Goal: Task Accomplishment & Management: Use online tool/utility

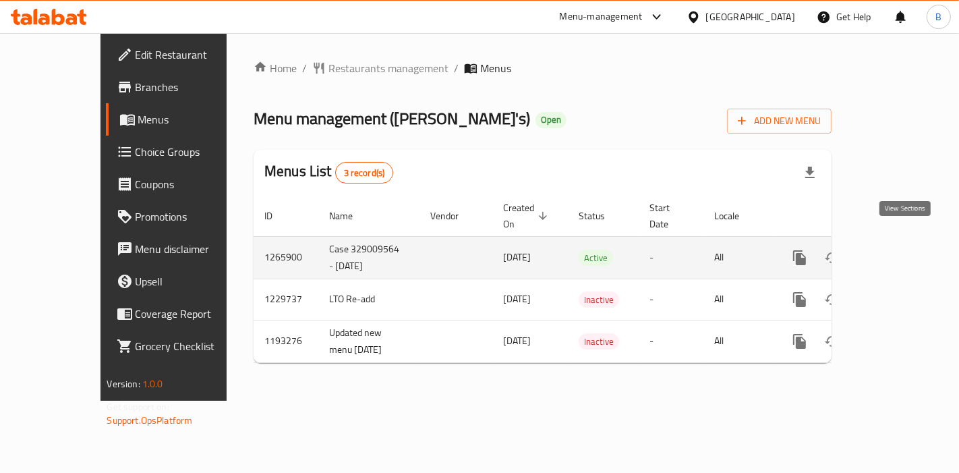
click at [903, 251] on icon "enhanced table" at bounding box center [897, 257] width 12 height 12
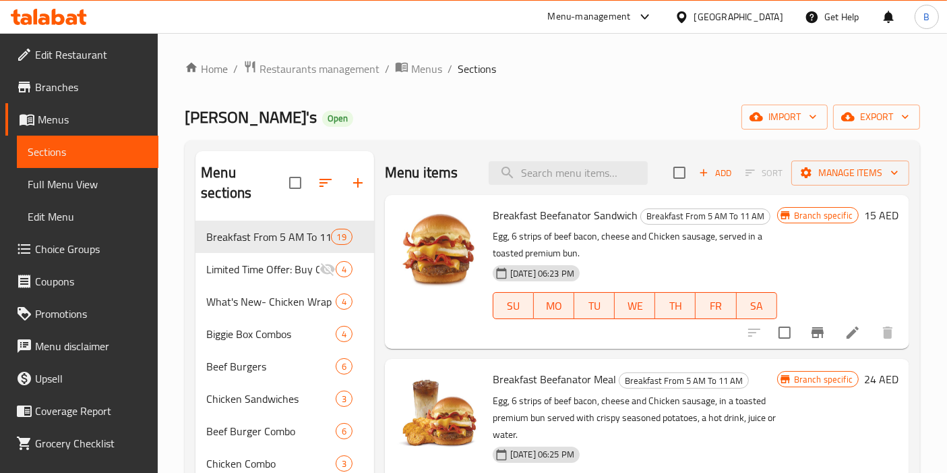
click at [67, 257] on span "Choice Groups" at bounding box center [91, 249] width 113 height 16
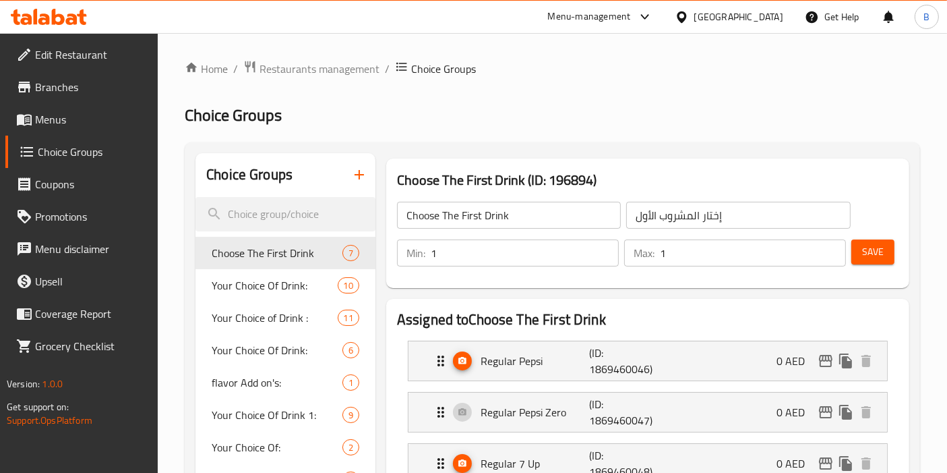
click at [90, 155] on span "Choice Groups" at bounding box center [93, 152] width 110 height 16
click at [54, 115] on span "Menus" at bounding box center [91, 119] width 113 height 16
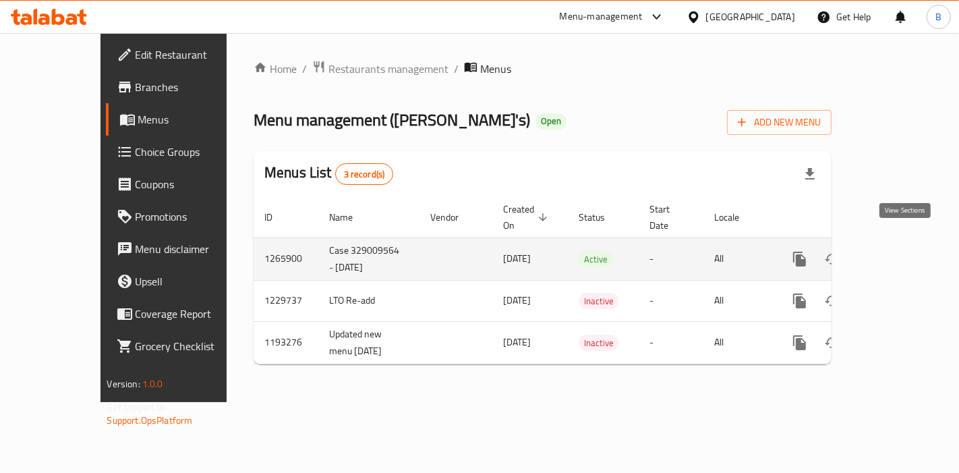
click at [905, 251] on icon "enhanced table" at bounding box center [897, 259] width 16 height 16
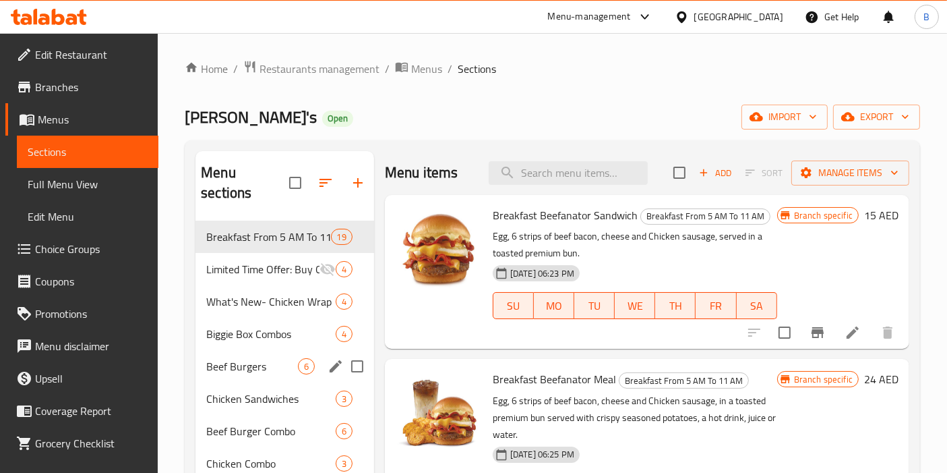
click at [223, 354] on div "Beef Burgers 6" at bounding box center [285, 366] width 179 height 32
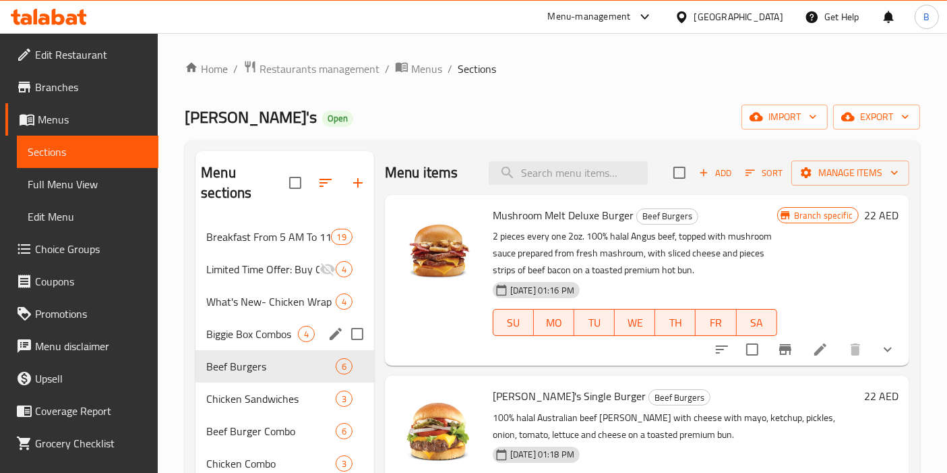
scroll to position [75, 0]
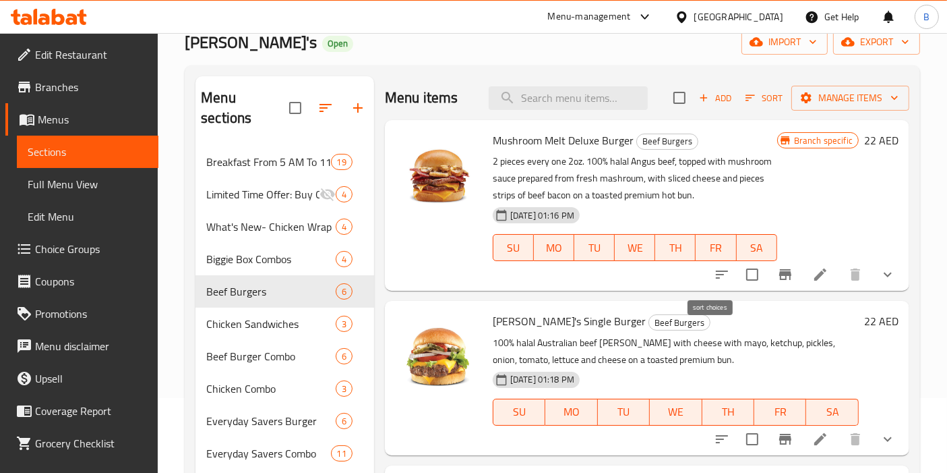
click at [706, 268] on button "sort-choices" at bounding box center [722, 274] width 32 height 32
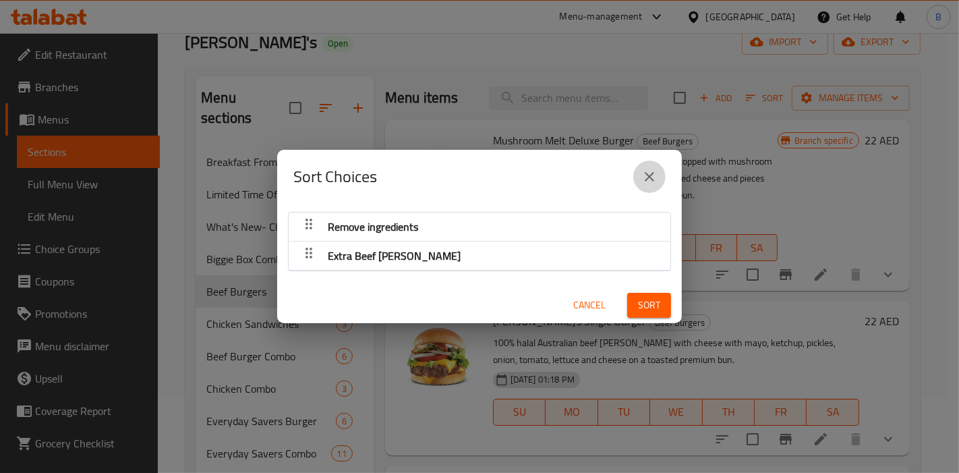
click at [644, 173] on icon "close" at bounding box center [649, 177] width 16 height 16
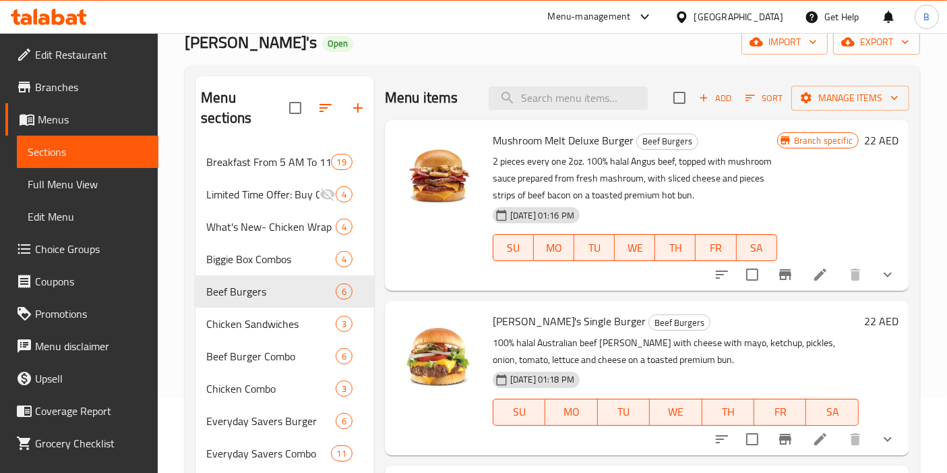
click at [73, 255] on span "Choice Groups" at bounding box center [91, 249] width 113 height 16
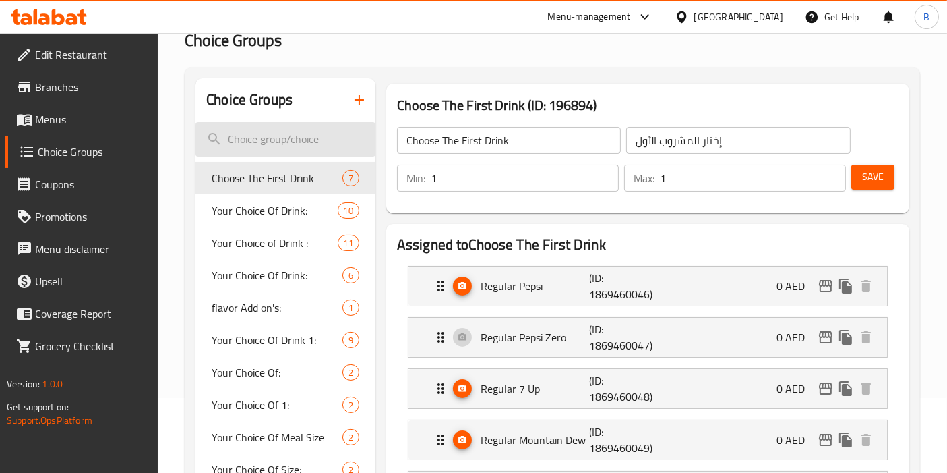
click at [288, 138] on input "search" at bounding box center [286, 139] width 180 height 34
click at [59, 124] on span "Menus" at bounding box center [91, 119] width 113 height 16
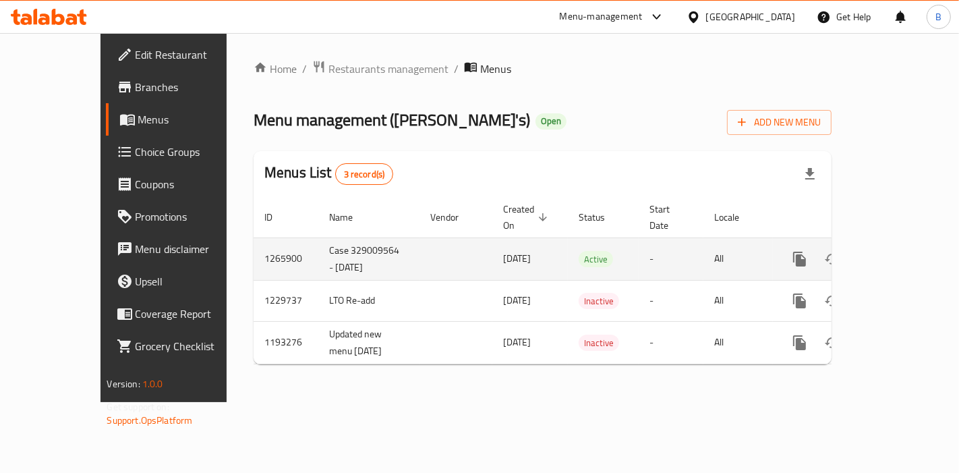
click at [905, 251] on icon "enhanced table" at bounding box center [897, 259] width 16 height 16
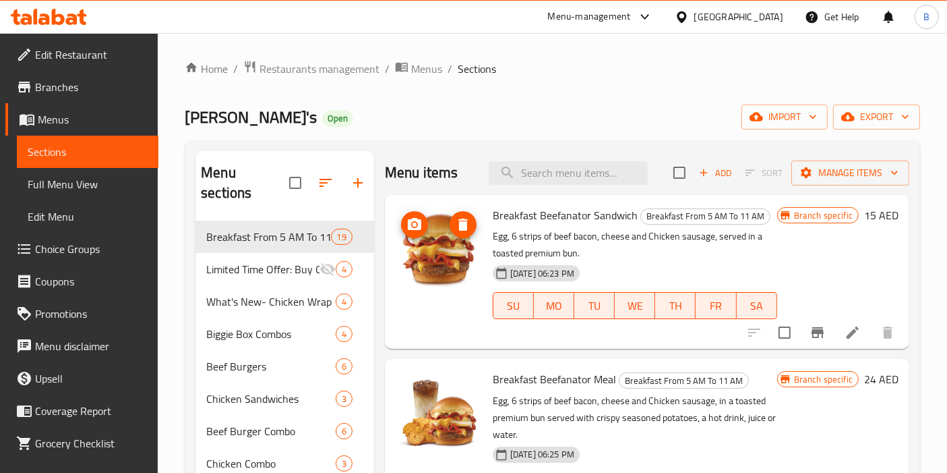
scroll to position [75, 0]
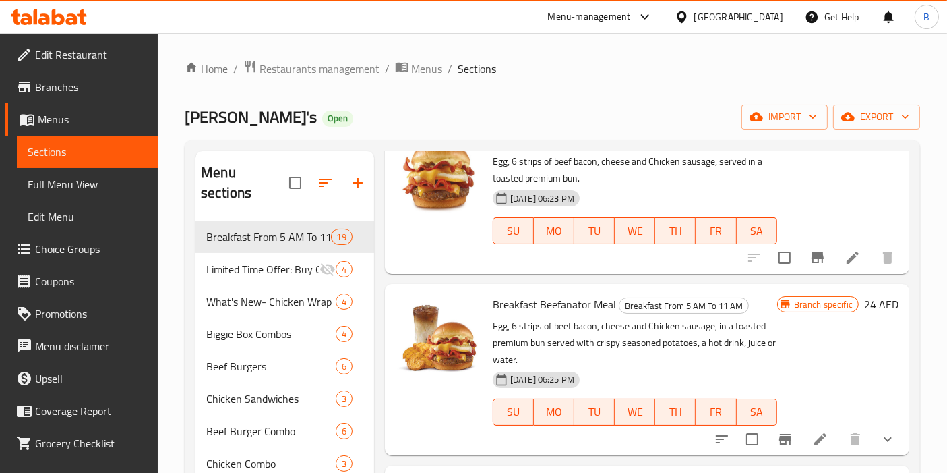
click at [92, 115] on span "Menus" at bounding box center [93, 119] width 110 height 16
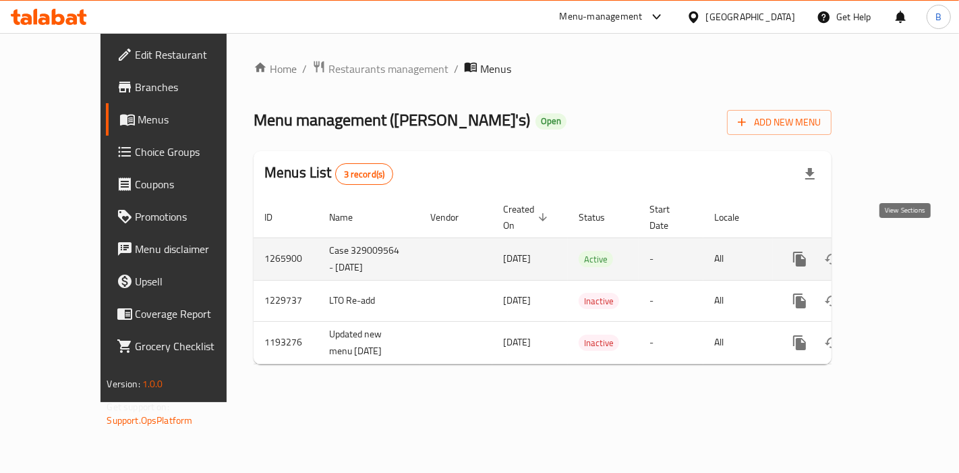
click at [903, 253] on icon "enhanced table" at bounding box center [897, 259] width 12 height 12
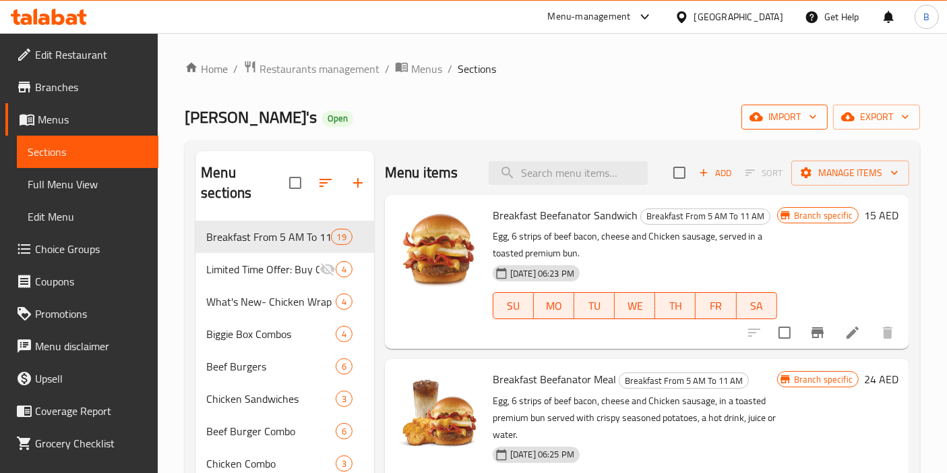
click at [789, 115] on span "import" at bounding box center [784, 117] width 65 height 17
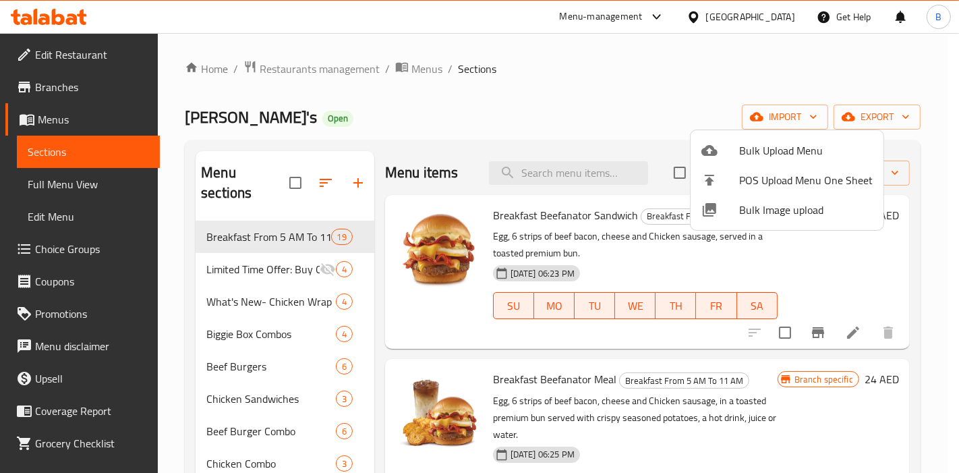
click at [900, 180] on div at bounding box center [479, 236] width 959 height 473
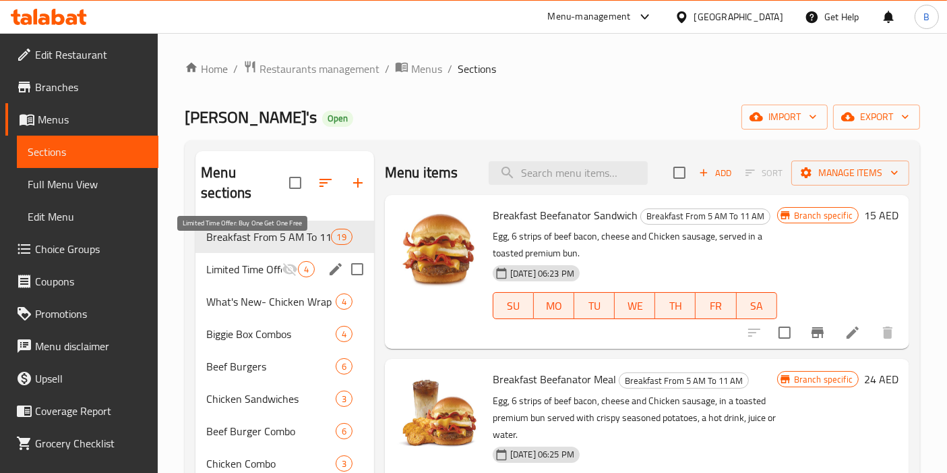
click at [272, 261] on span "Limited Time Offer: Buy One Get One Free" at bounding box center [244, 269] width 76 height 16
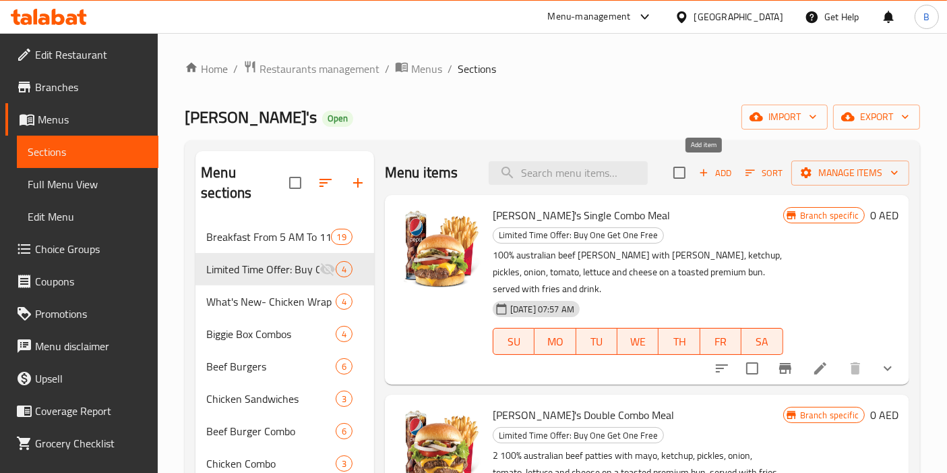
click at [698, 173] on icon "button" at bounding box center [704, 173] width 12 height 12
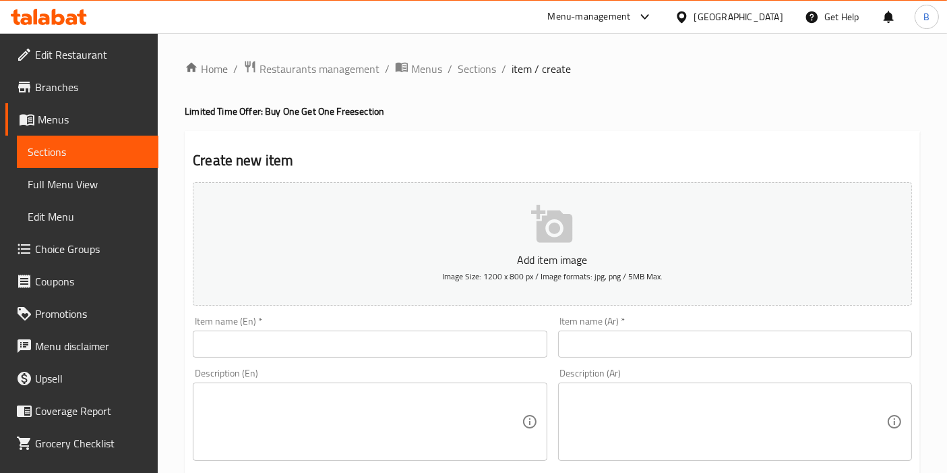
click at [526, 240] on button "Add item image Image Size: 1200 x 800 px / Image formats: jpg, png / 5MB Max." at bounding box center [552, 243] width 719 height 123
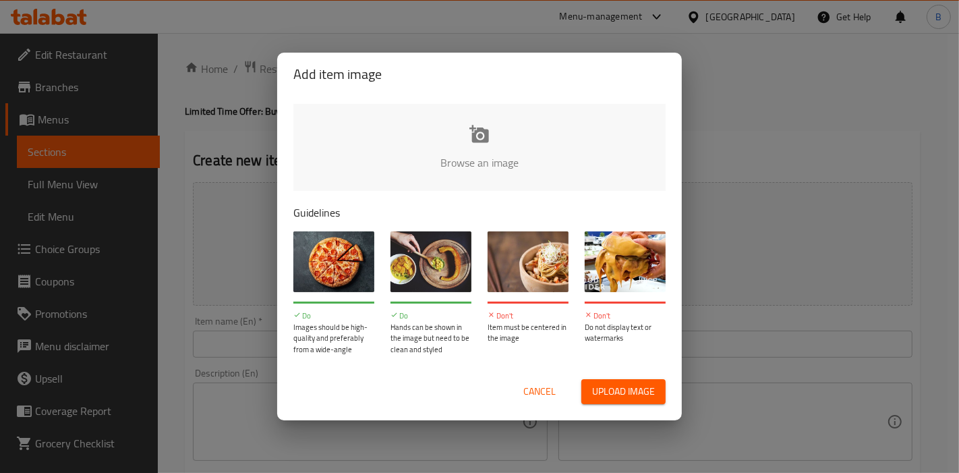
click at [501, 156] on input "file" at bounding box center [935, 167] width 1284 height 126
type input "C:\fakepath\UAE Hero Image - Talabat 750x300.jpg"
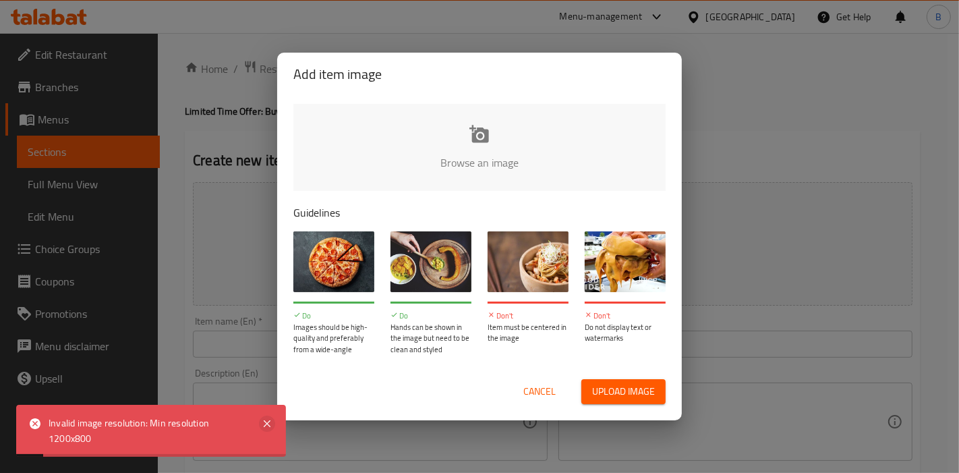
click at [265, 422] on icon at bounding box center [267, 423] width 7 height 7
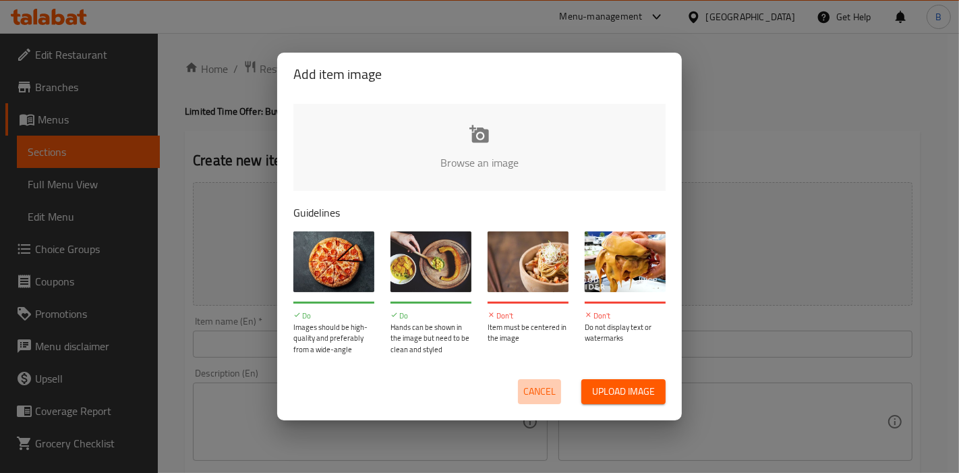
click at [533, 388] on span "Cancel" at bounding box center [539, 391] width 32 height 17
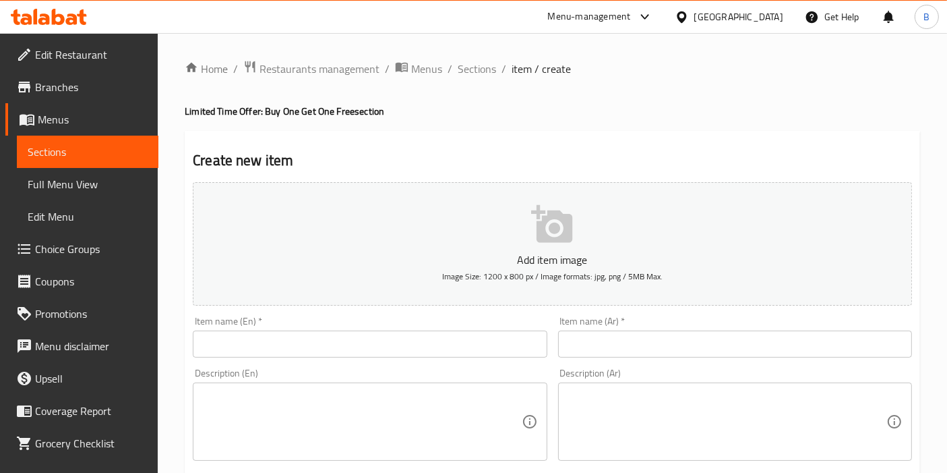
click at [379, 337] on input "text" at bounding box center [370, 343] width 354 height 27
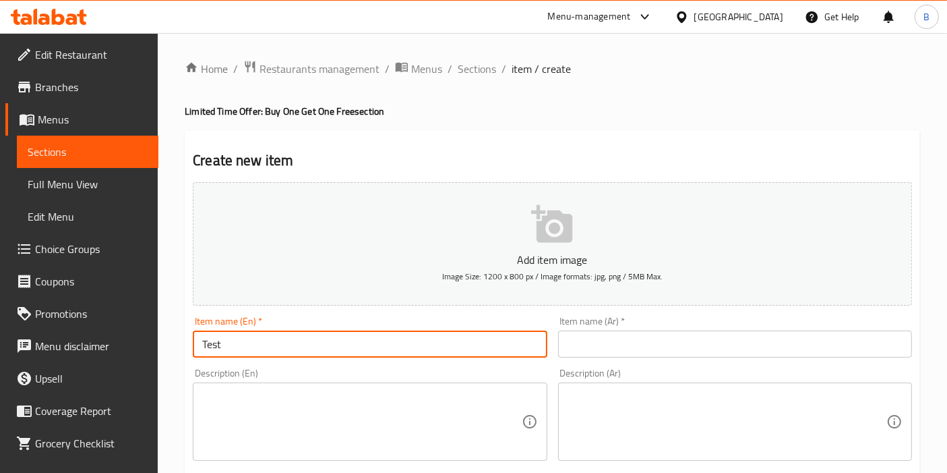
type input "Test"
click at [628, 340] on input "text" at bounding box center [735, 343] width 354 height 27
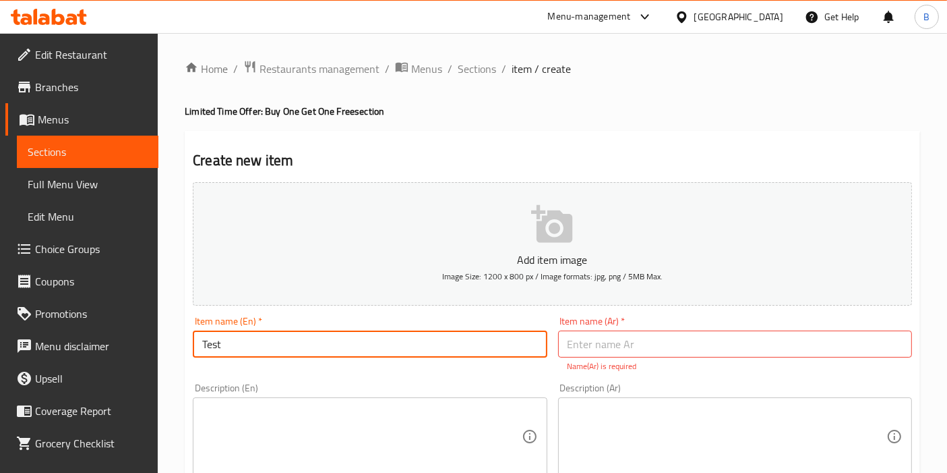
drag, startPoint x: 156, startPoint y: 347, endPoint x: 11, endPoint y: 388, distance: 149.8
click at [633, 332] on input "text" at bounding box center [735, 343] width 354 height 27
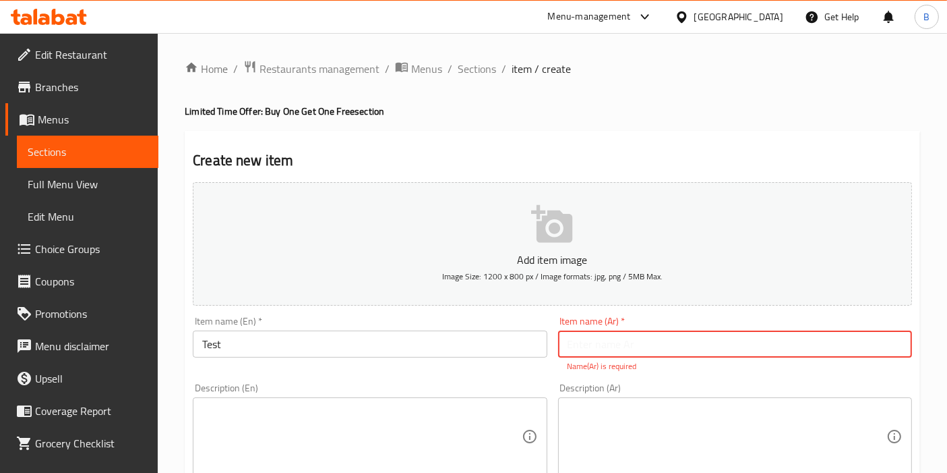
paste input "امتحان"
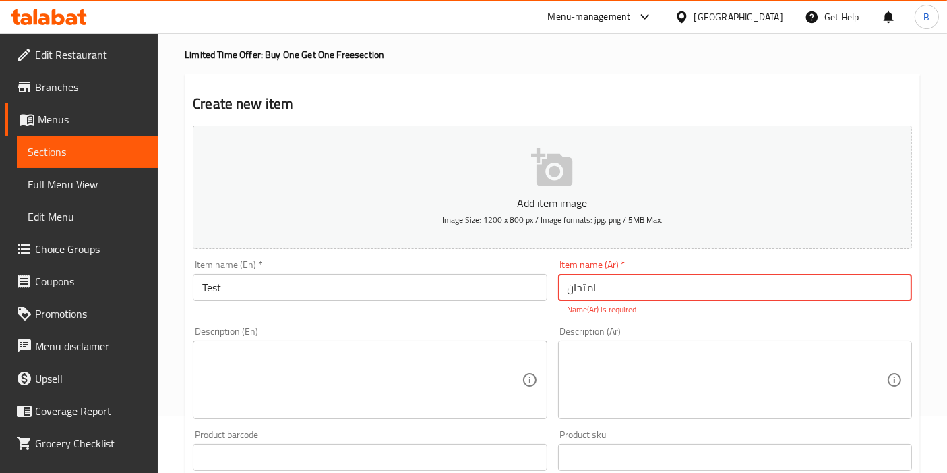
scroll to position [150, 0]
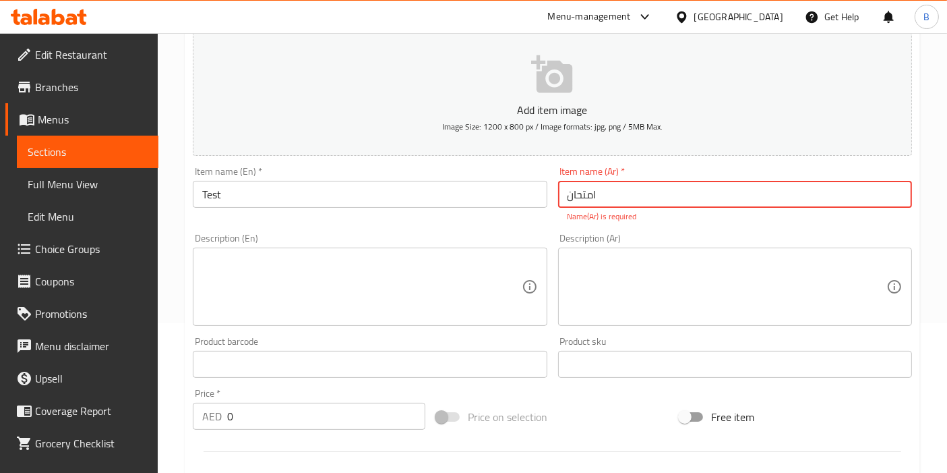
type input "امتحان"
click at [342, 250] on div "Description (En)" at bounding box center [370, 286] width 354 height 78
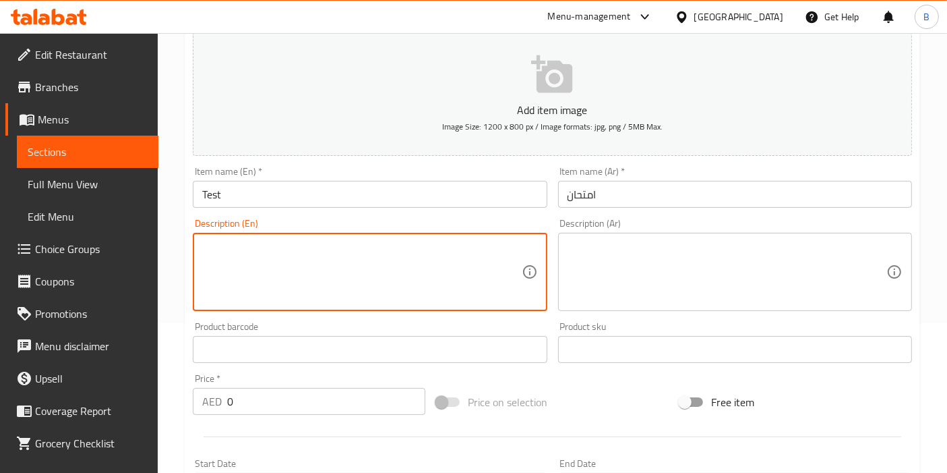
paste textarea "Test"
type textarea "Test"
click at [636, 278] on textarea at bounding box center [727, 272] width 319 height 64
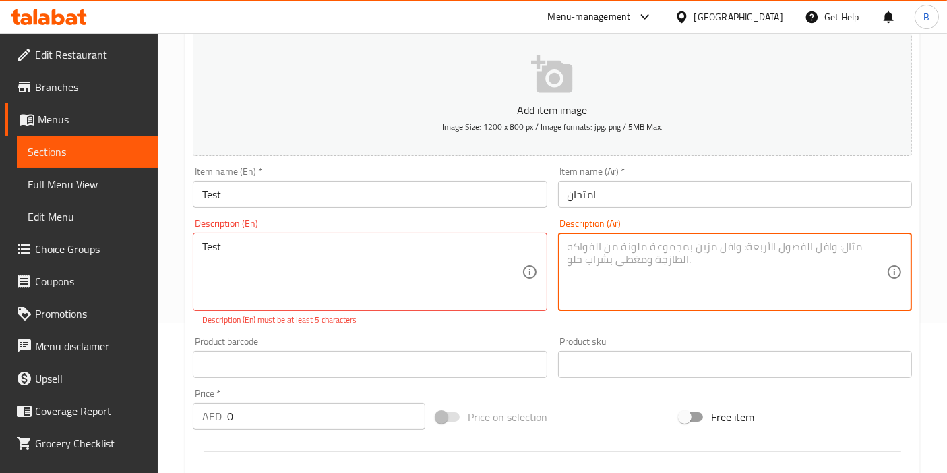
paste textarea "امتحان"
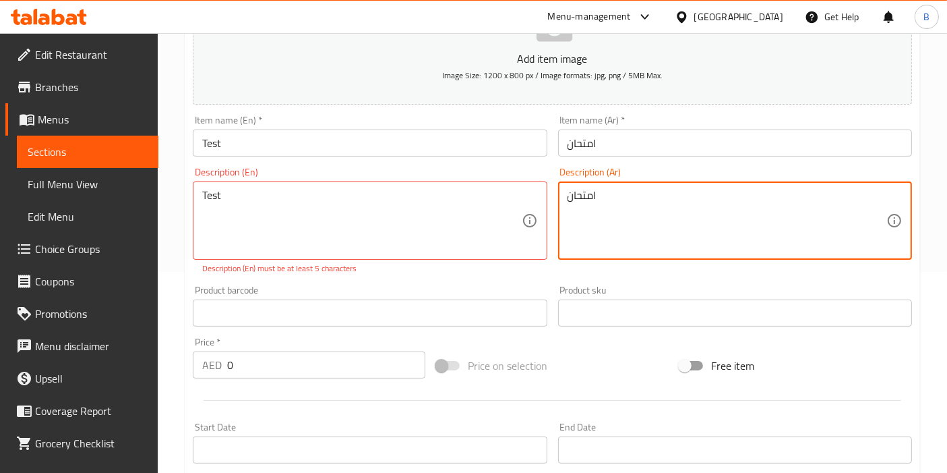
scroll to position [225, 0]
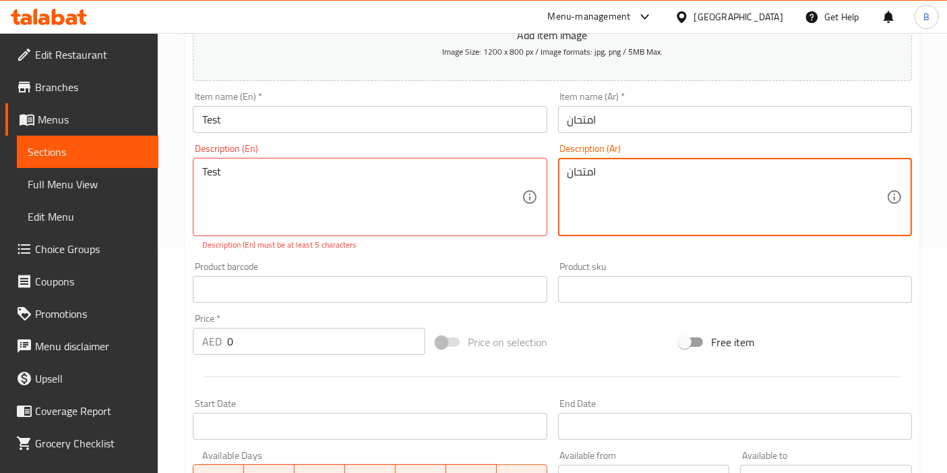
type textarea "امتحان"
click at [651, 130] on input "امتحان" at bounding box center [735, 119] width 354 height 27
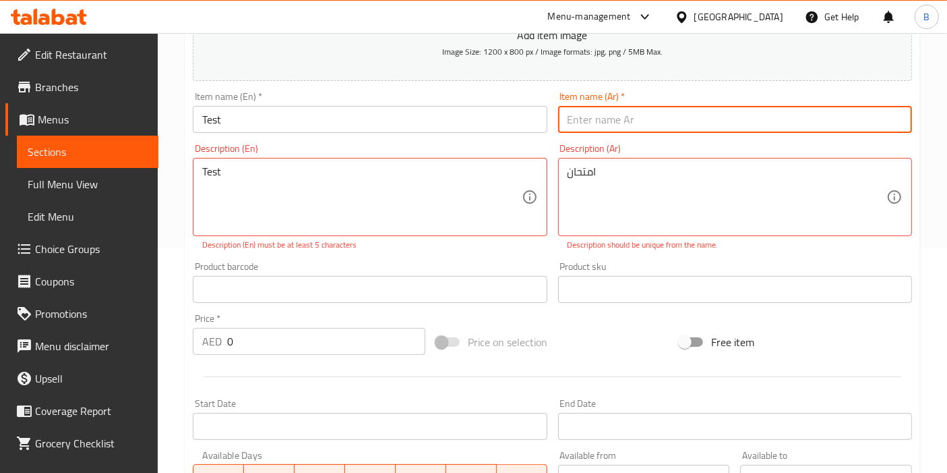
click at [651, 162] on div "Description (Ar) امتحان Description (Ar) Description should be unique from the …" at bounding box center [735, 197] width 354 height 107
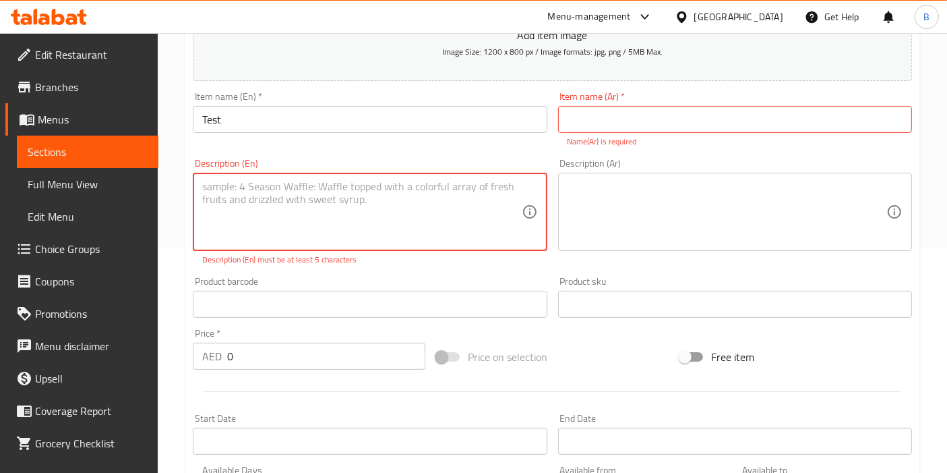
click at [405, 113] on input "Test" at bounding box center [370, 119] width 354 height 27
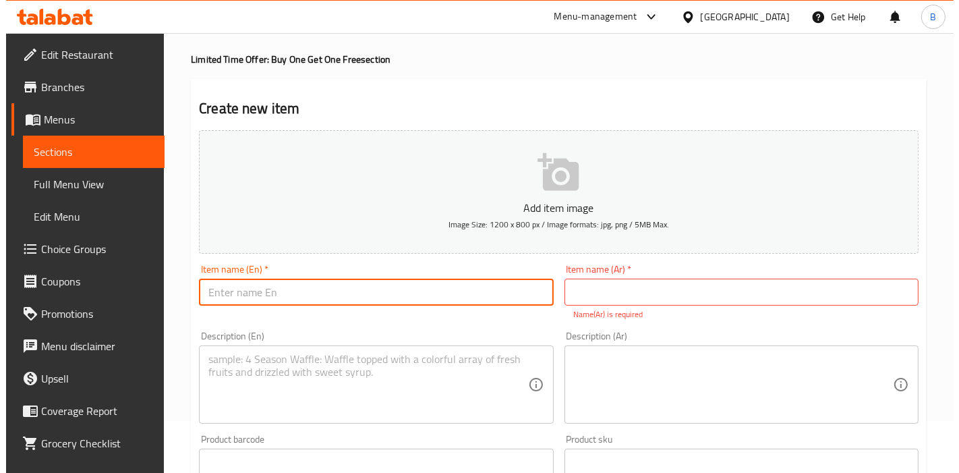
scroll to position [0, 0]
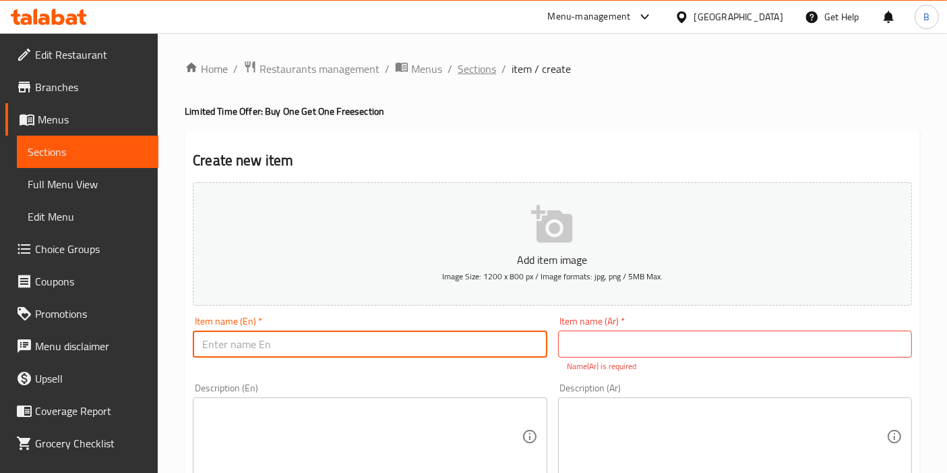
click at [475, 61] on span "Sections" at bounding box center [477, 69] width 38 height 16
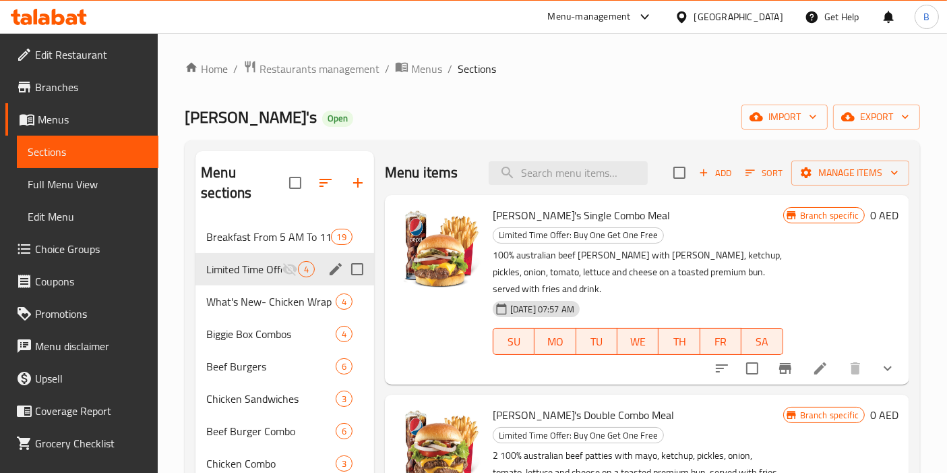
click at [229, 261] on span "Limited Time Offer: Buy One Get One Free" at bounding box center [244, 269] width 76 height 16
click at [556, 205] on span "[PERSON_NAME]'s Single Combo Meal" at bounding box center [581, 215] width 177 height 20
click at [555, 208] on span "[PERSON_NAME]'s Single Combo Meal" at bounding box center [581, 215] width 177 height 20
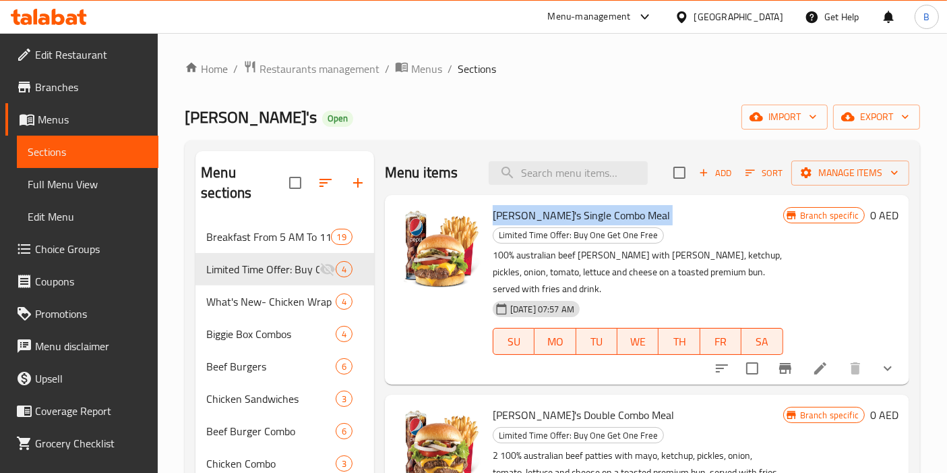
copy h6 "[PERSON_NAME]'s Single Combo Meal"
drag, startPoint x: 514, startPoint y: 294, endPoint x: 488, endPoint y: 264, distance: 39.2
click at [487, 264] on div "[PERSON_NAME]'s Single Combo Meal Limited Time Offer: Buy One Get One Free 100%…" at bounding box center [637, 289] width 301 height 179
click at [519, 291] on p "100% australian beef [PERSON_NAME] with [PERSON_NAME], ketchup, pickles, onion,…" at bounding box center [638, 272] width 291 height 51
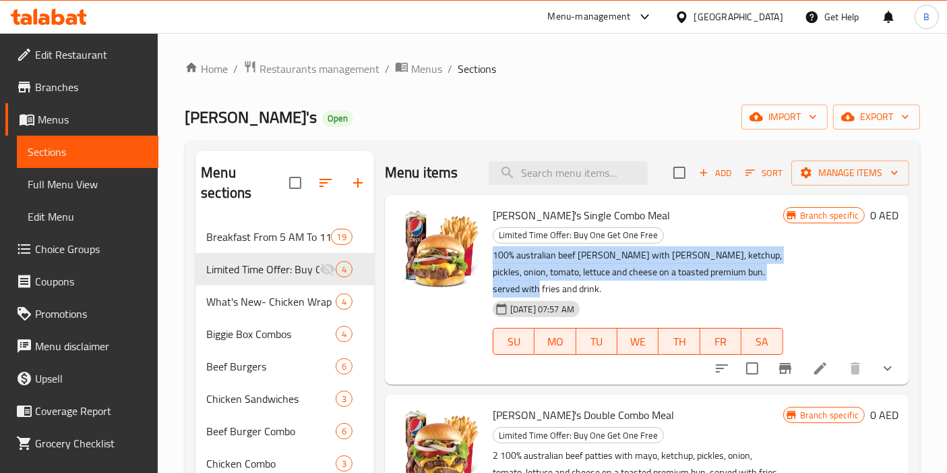
drag, startPoint x: 527, startPoint y: 291, endPoint x: 491, endPoint y: 249, distance: 55.0
click at [491, 249] on div "[PERSON_NAME]'s Single Combo Meal Limited Time Offer: Buy One Get One Free 100%…" at bounding box center [637, 289] width 301 height 179
copy p "100% australian beef [PERSON_NAME] with [PERSON_NAME], ketchup, pickles, onion,…"
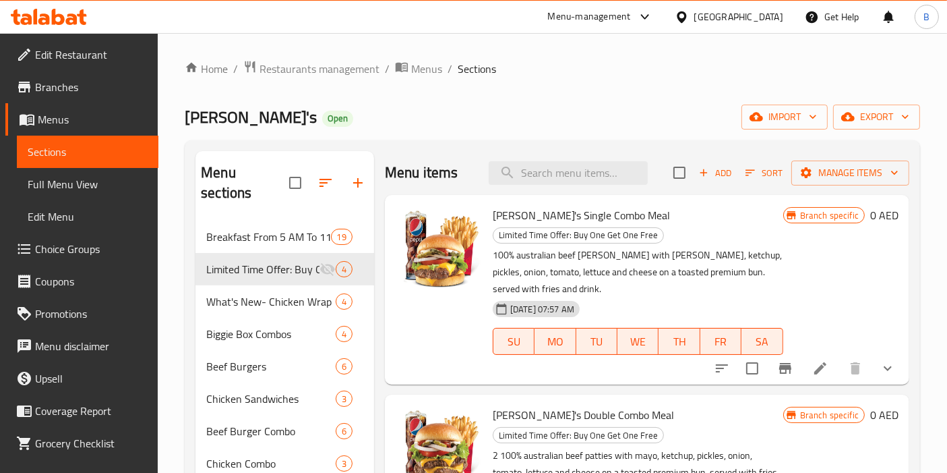
click at [787, 257] on div "Branch specific 0 AED" at bounding box center [840, 290] width 115 height 168
click at [812, 361] on icon at bounding box center [820, 368] width 16 height 16
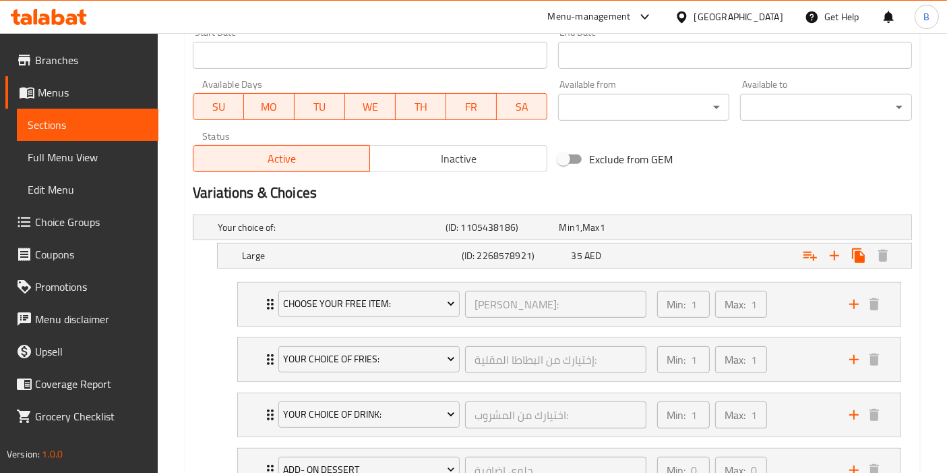
scroll to position [477, 0]
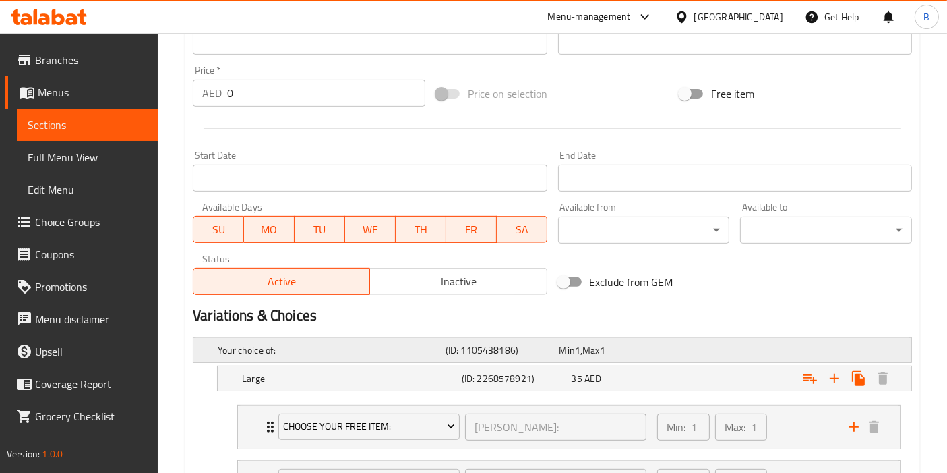
click at [310, 355] on h5 "Your choice of:" at bounding box center [329, 349] width 222 height 13
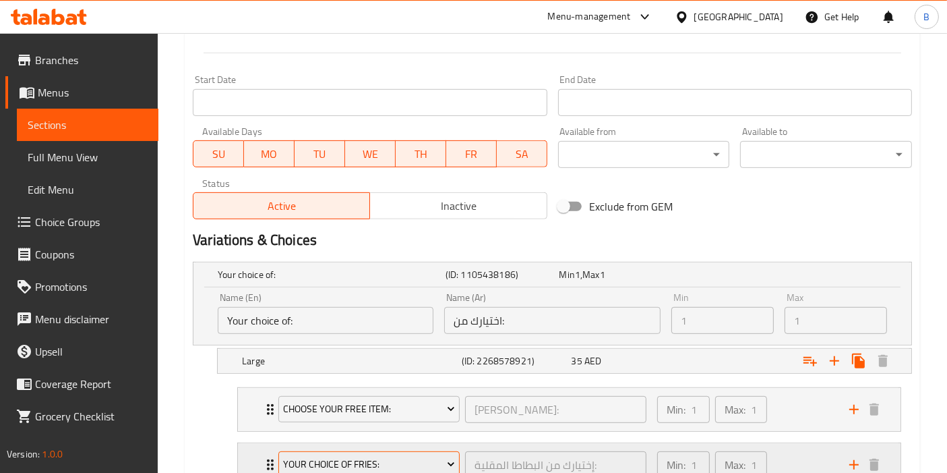
scroll to position [627, 0]
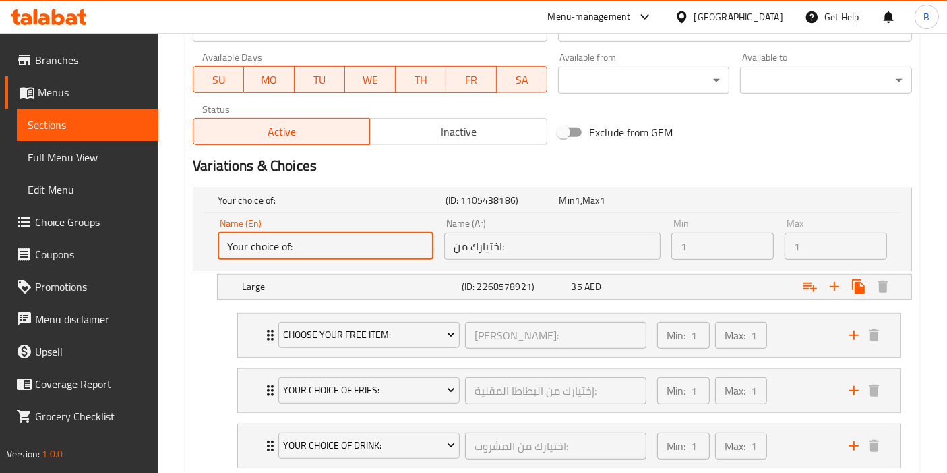
drag, startPoint x: 325, startPoint y: 239, endPoint x: 165, endPoint y: 248, distance: 160.7
click at [165, 248] on div "Home / Restaurants management / Menus / Sections / item / update Limited Time O…" at bounding box center [552, 196] width 789 height 1580
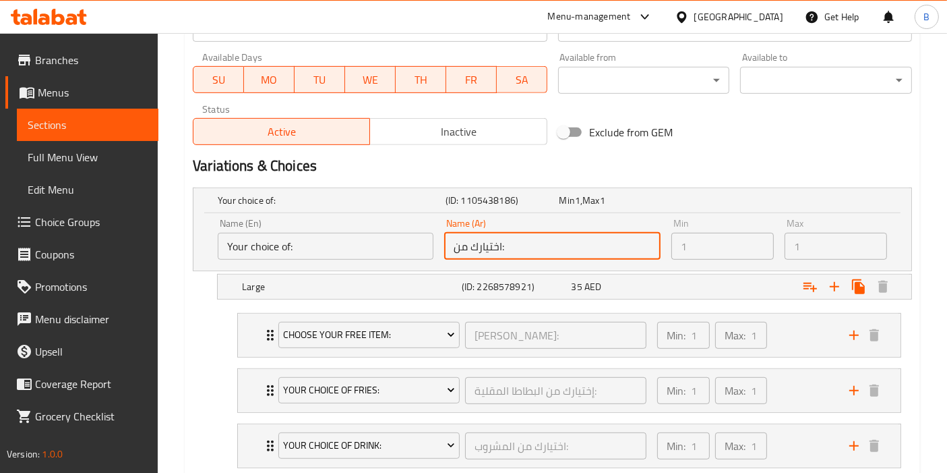
drag, startPoint x: 528, startPoint y: 245, endPoint x: 393, endPoint y: 245, distance: 134.8
click at [394, 245] on div "Name (En) Your choice of: Name (En) Name (Ar) اختيارك من: Name (Ar) Min 1 Min M…" at bounding box center [552, 239] width 680 height 52
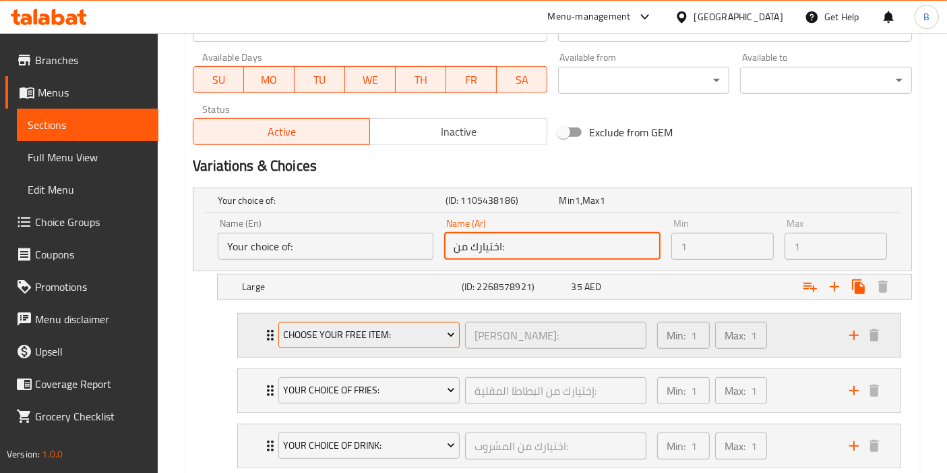
click at [346, 326] on span "Choose your free item:" at bounding box center [369, 334] width 171 height 17
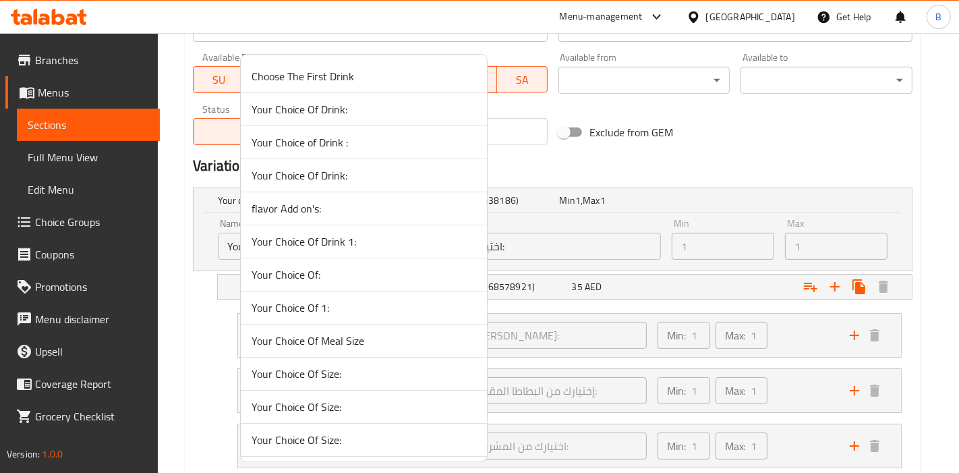
click at [682, 155] on div at bounding box center [479, 236] width 959 height 473
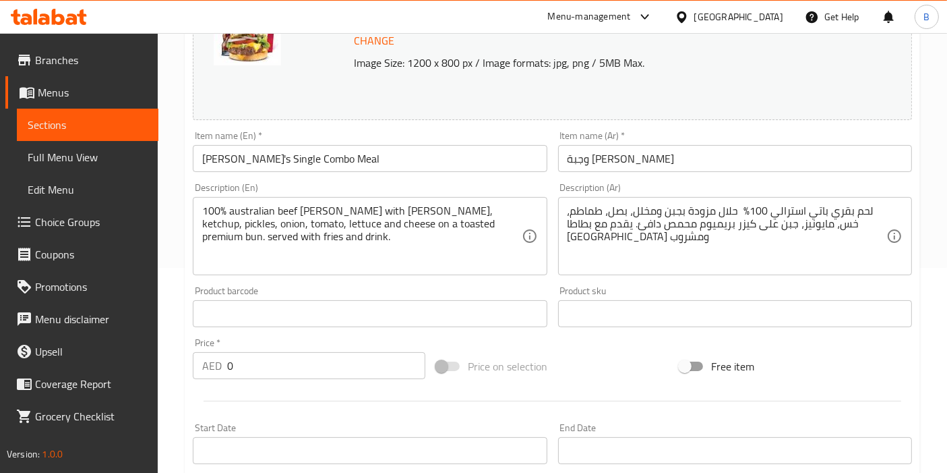
scroll to position [0, 0]
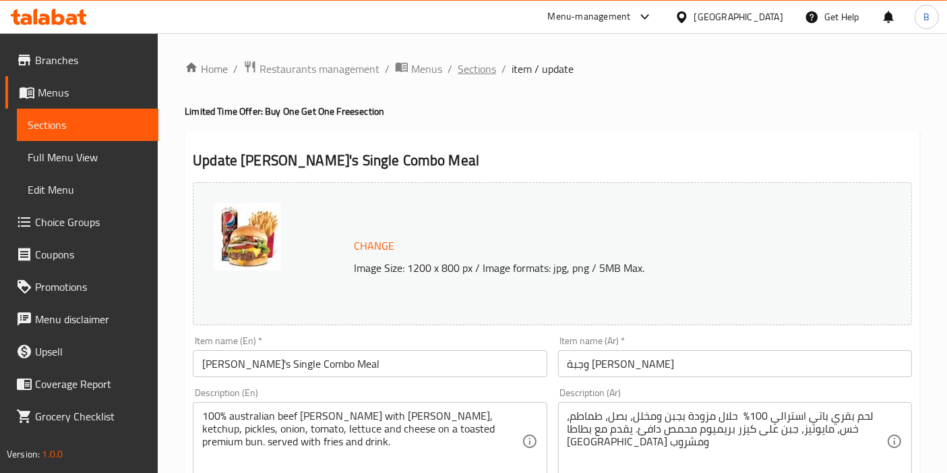
click at [475, 66] on span "Sections" at bounding box center [477, 69] width 38 height 16
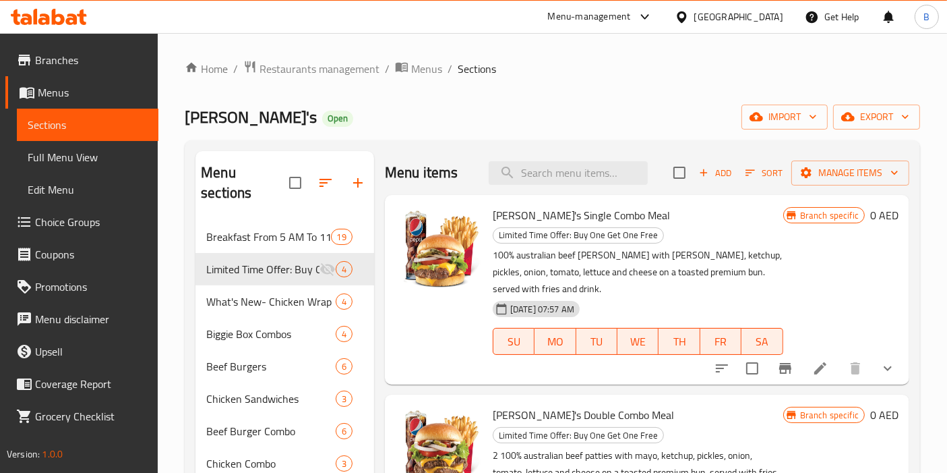
click at [801, 56] on div "Home / Restaurants management / Menus / Sections Wendy's Open import export Men…" at bounding box center [552, 455] width 789 height 845
click at [698, 169] on icon "button" at bounding box center [704, 173] width 12 height 12
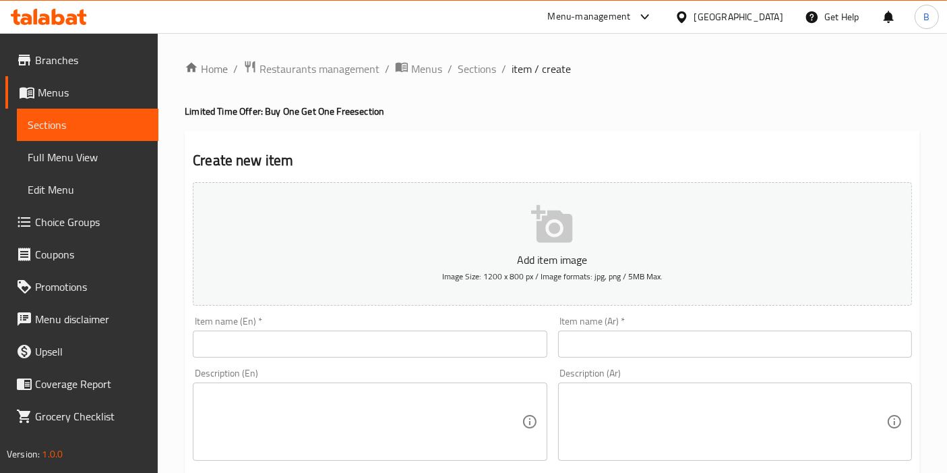
click at [599, 216] on button "Add item image Image Size: 1200 x 800 px / Image formats: jpg, png / 5MB Max." at bounding box center [552, 243] width 719 height 123
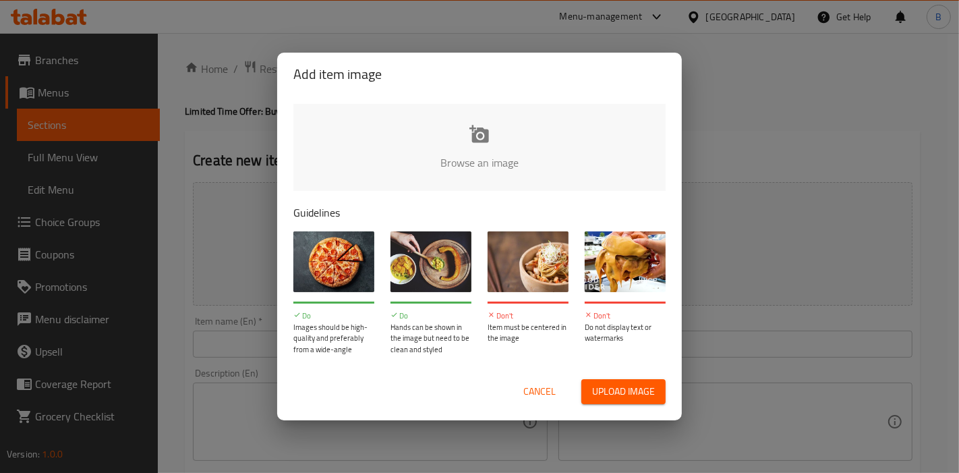
click at [434, 158] on input "file" at bounding box center [935, 167] width 1284 height 126
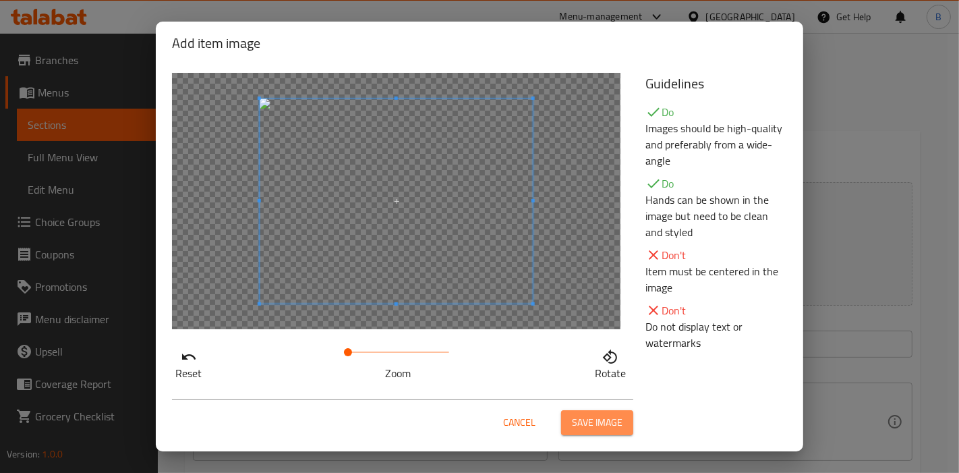
click at [618, 426] on span "Save image" at bounding box center [597, 422] width 51 height 17
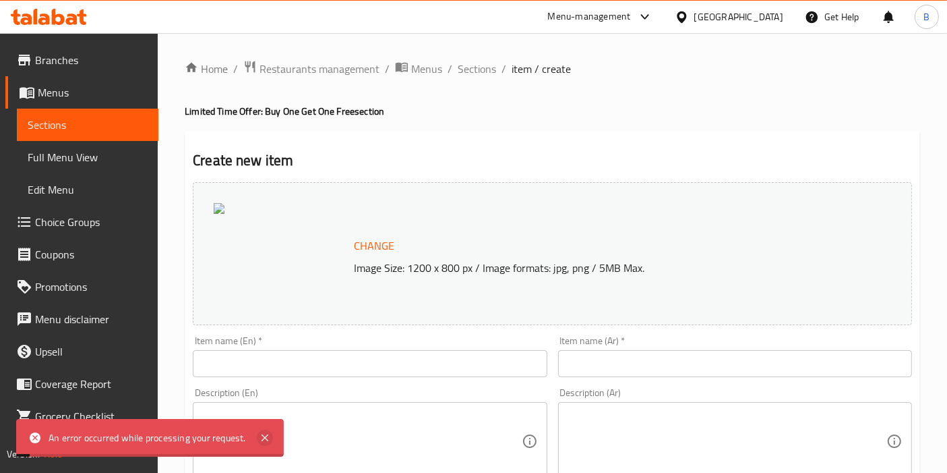
click at [264, 435] on icon at bounding box center [265, 437] width 16 height 16
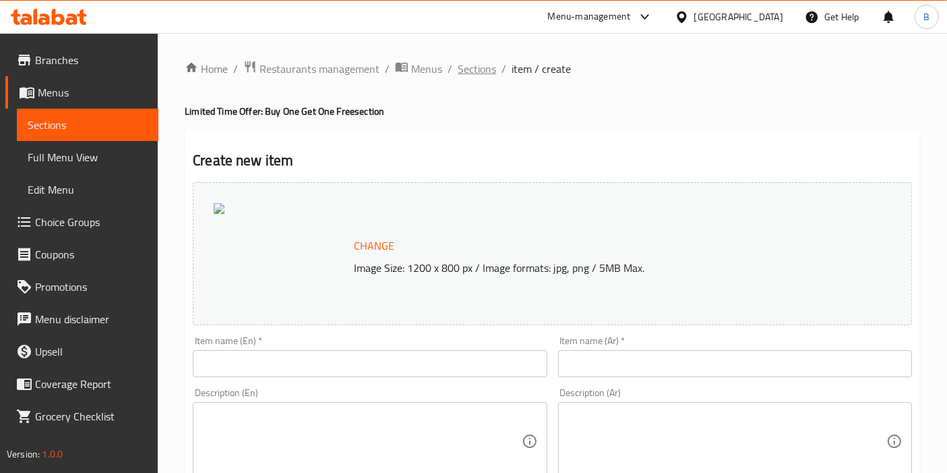
drag, startPoint x: 481, startPoint y: 74, endPoint x: 477, endPoint y: 98, distance: 24.1
click at [481, 74] on span "Sections" at bounding box center [477, 69] width 38 height 16
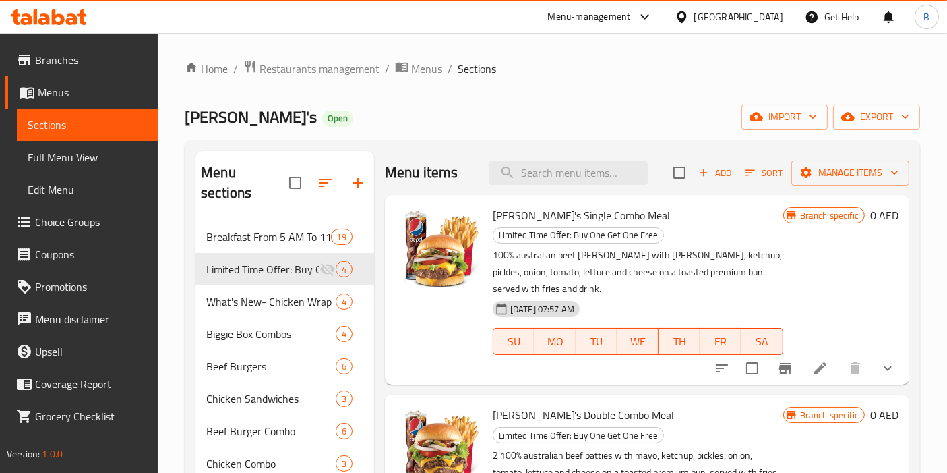
click at [764, 57] on div "Home / Restaurants management / Menus / Sections Wendy's Open import export Men…" at bounding box center [552, 455] width 789 height 845
click at [707, 174] on span "Add" at bounding box center [715, 173] width 36 height 16
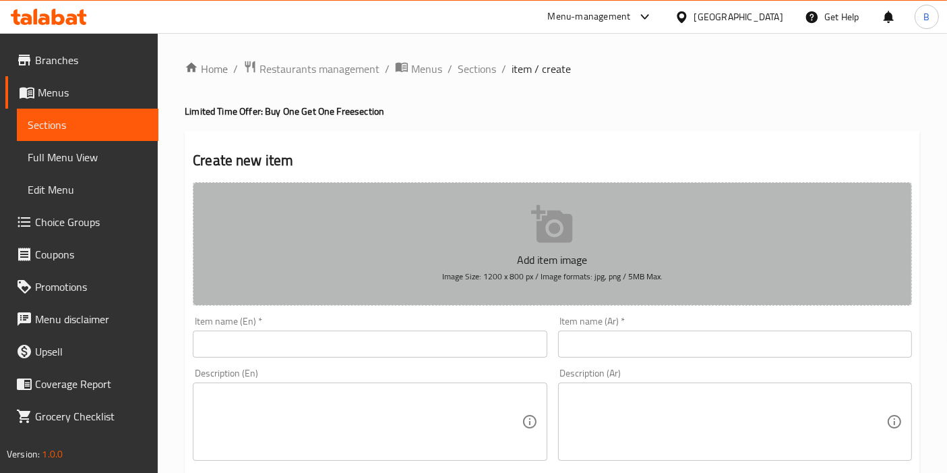
click at [565, 229] on icon "button" at bounding box center [551, 224] width 41 height 38
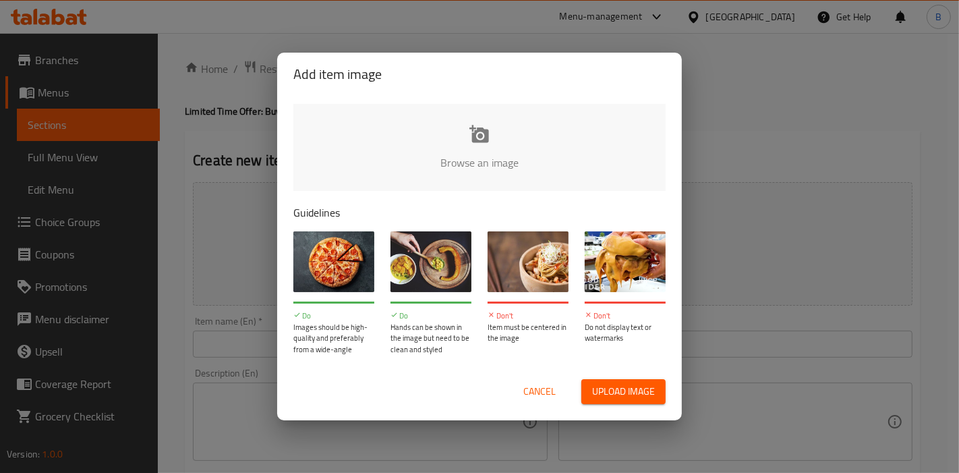
click at [514, 143] on input "file" at bounding box center [935, 167] width 1284 height 126
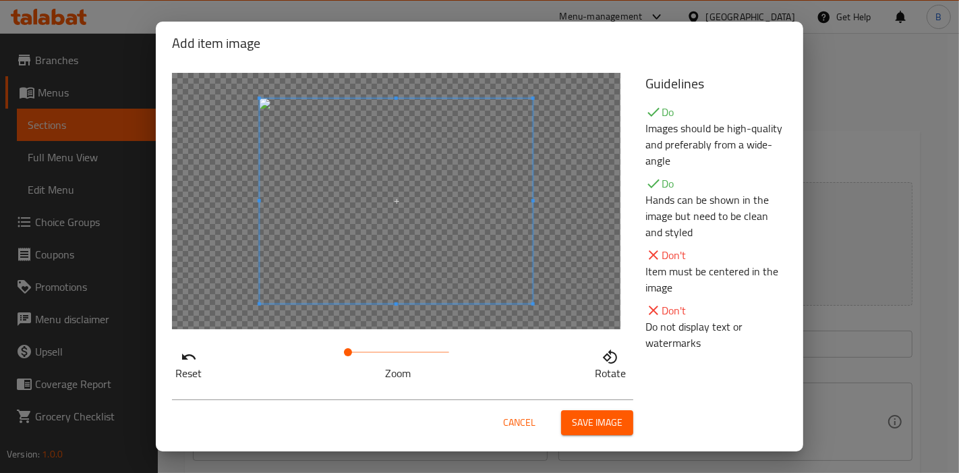
click at [578, 423] on span "Save image" at bounding box center [597, 422] width 51 height 17
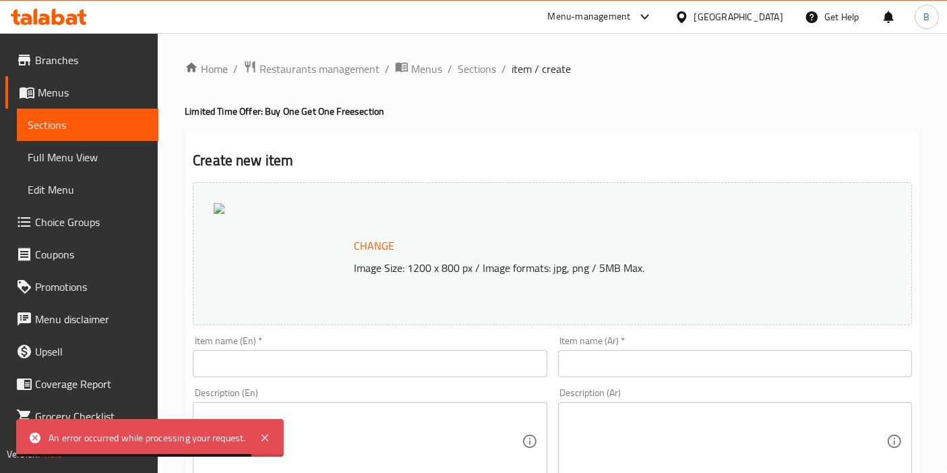
click at [373, 243] on span "Change" at bounding box center [374, 246] width 40 height 20
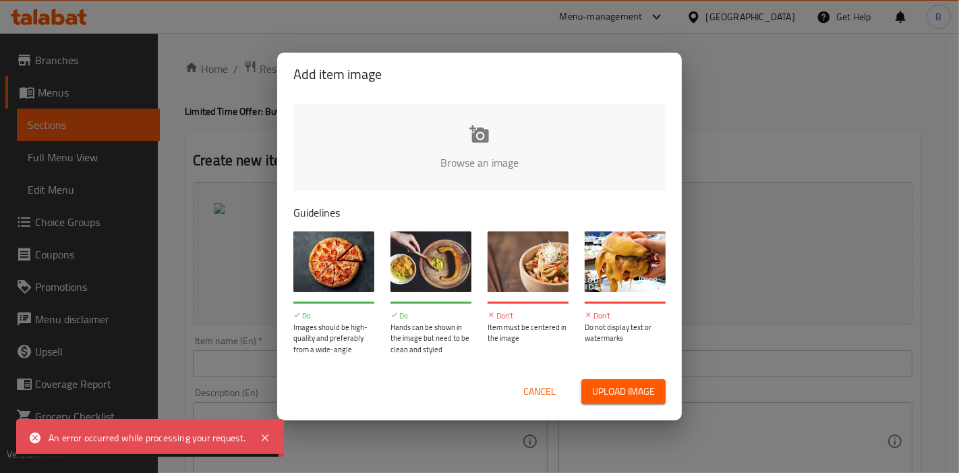
click at [482, 133] on input "file" at bounding box center [935, 167] width 1284 height 126
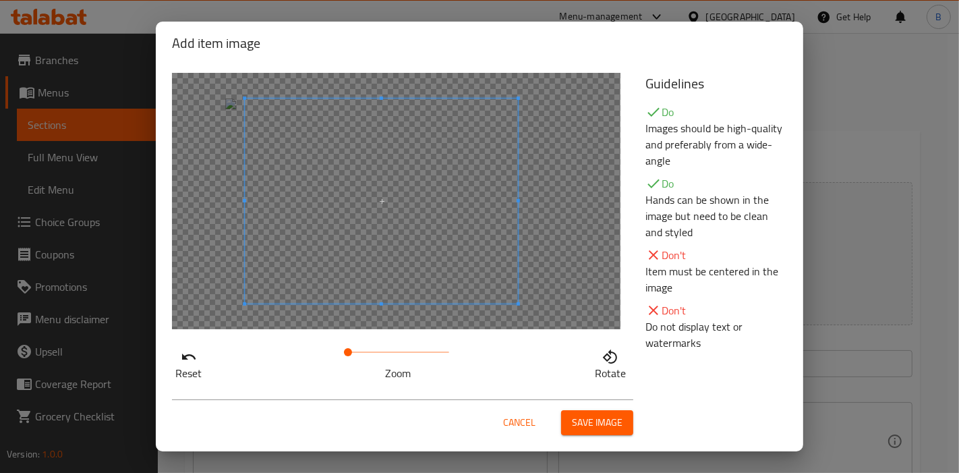
click at [398, 218] on span at bounding box center [381, 200] width 273 height 205
click at [585, 425] on span "Save image" at bounding box center [597, 422] width 51 height 17
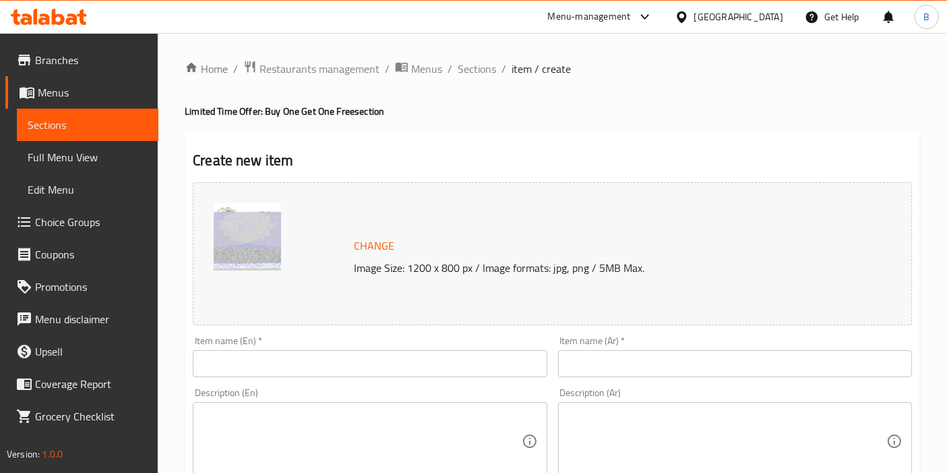
click at [317, 372] on input "text" at bounding box center [370, 363] width 354 height 27
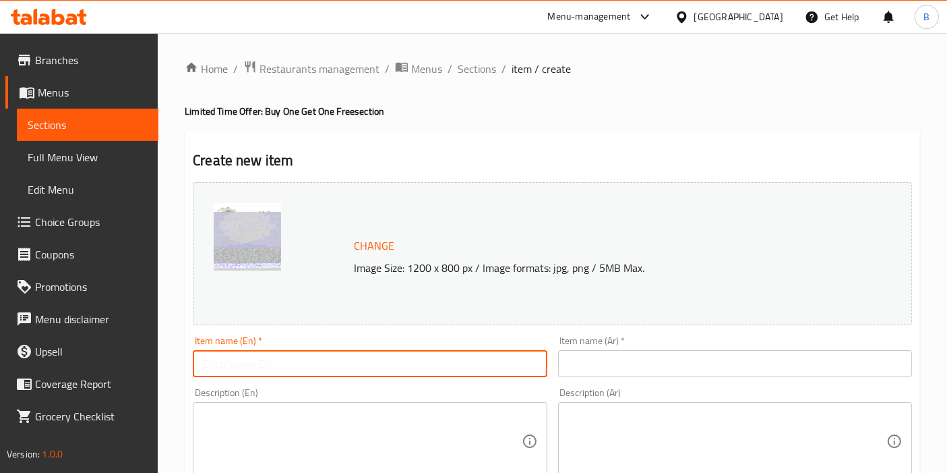
paste input "[PERSON_NAME]'s Single Combo Meal"
type input "[PERSON_NAME]'s Single Combo Meal"
click at [647, 361] on input "text" at bounding box center [735, 363] width 354 height 27
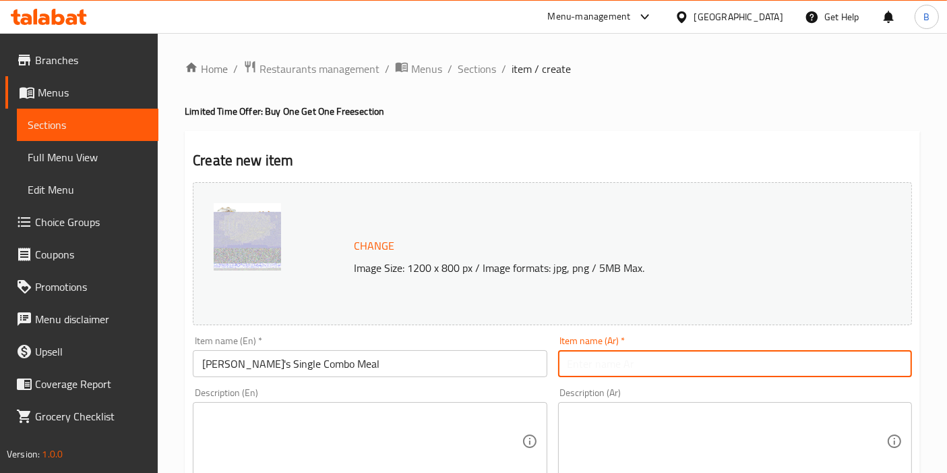
paste input "وجبة [PERSON_NAME]"
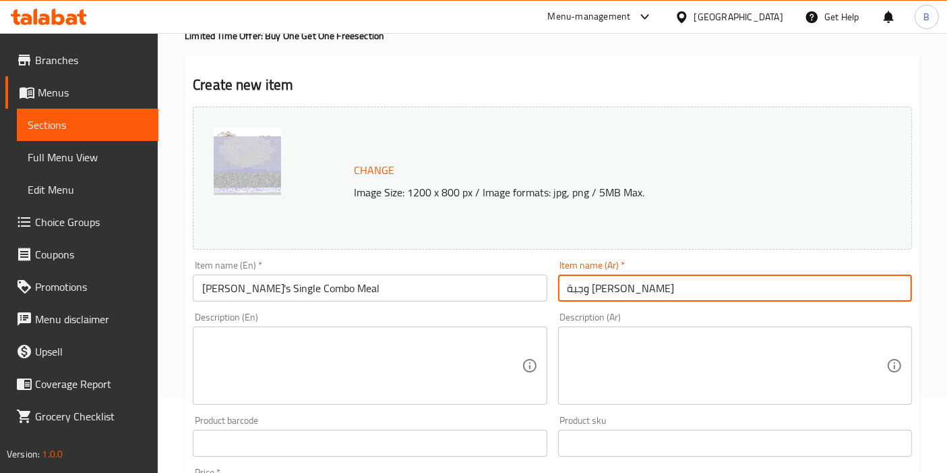
scroll to position [150, 0]
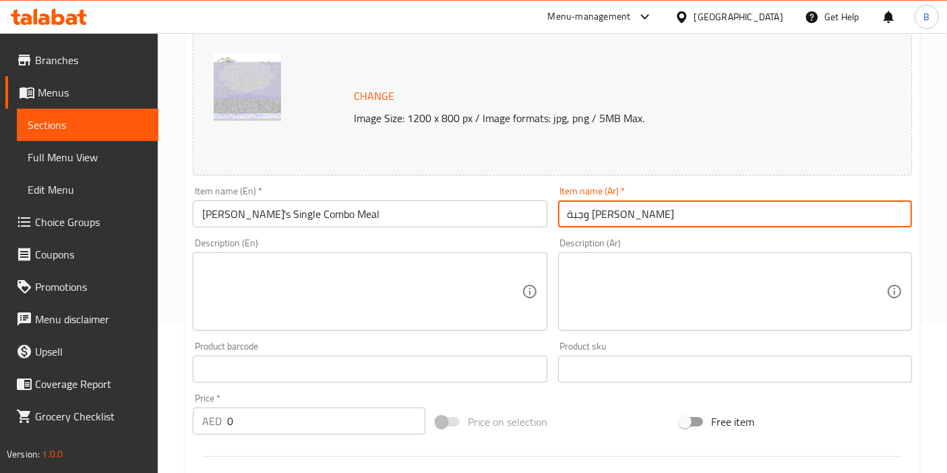
type input "وجبة [PERSON_NAME]"
click at [277, 275] on textarea at bounding box center [361, 292] width 319 height 64
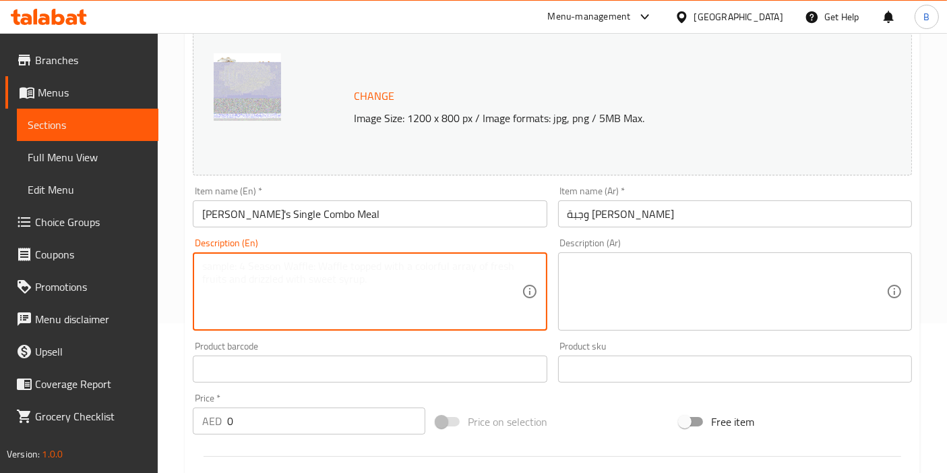
paste textarea "100% australian beef [PERSON_NAME] with [PERSON_NAME], ketchup, pickles, onion,…"
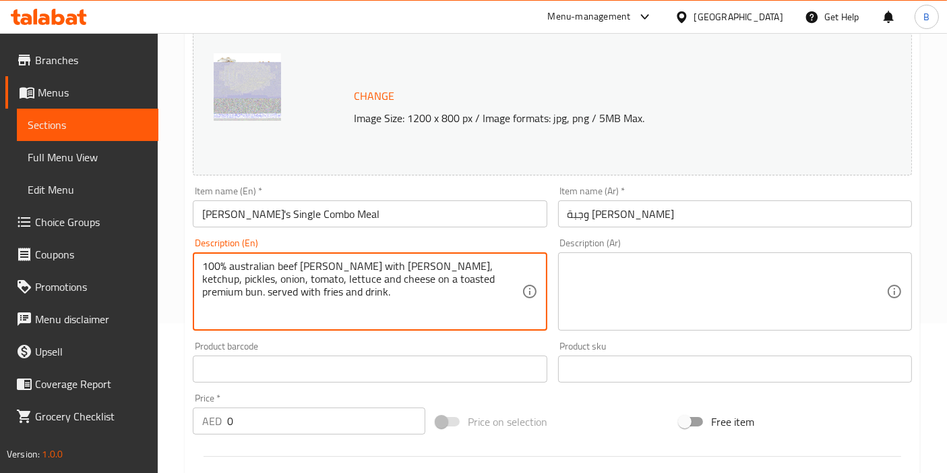
type textarea "100% australian beef [PERSON_NAME] with [PERSON_NAME], ketchup, pickles, onion,…"
click at [632, 297] on textarea at bounding box center [727, 292] width 319 height 64
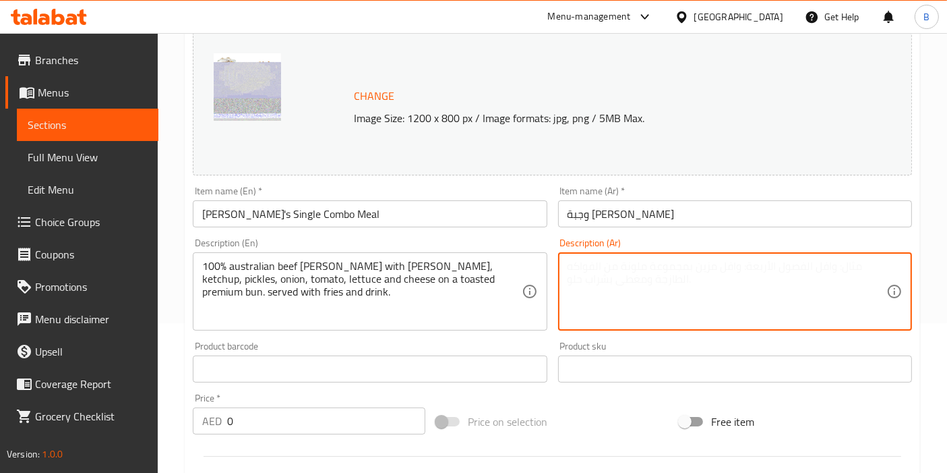
paste textarea "فطيرة لحم بقري أسترالية 100% مع المايونيز والكاتشب والمخللات والبصل والطماطم وا…"
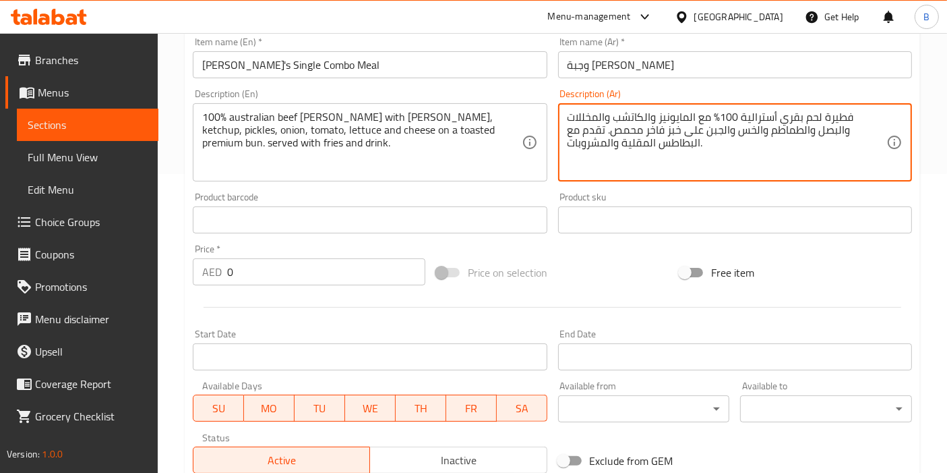
scroll to position [299, 0]
type textarea "فطيرة لحم بقري أسترالية 100% مع المايونيز والكاتشب والمخللات والبصل والطماطم وا…"
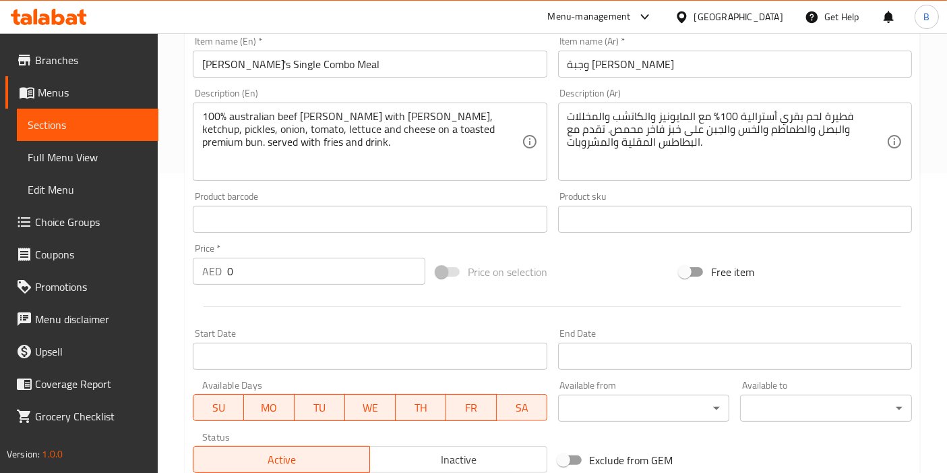
click at [287, 284] on div "Price   * AED 0 Price *" at bounding box center [308, 264] width 243 height 52
click at [291, 271] on input "0" at bounding box center [326, 271] width 198 height 27
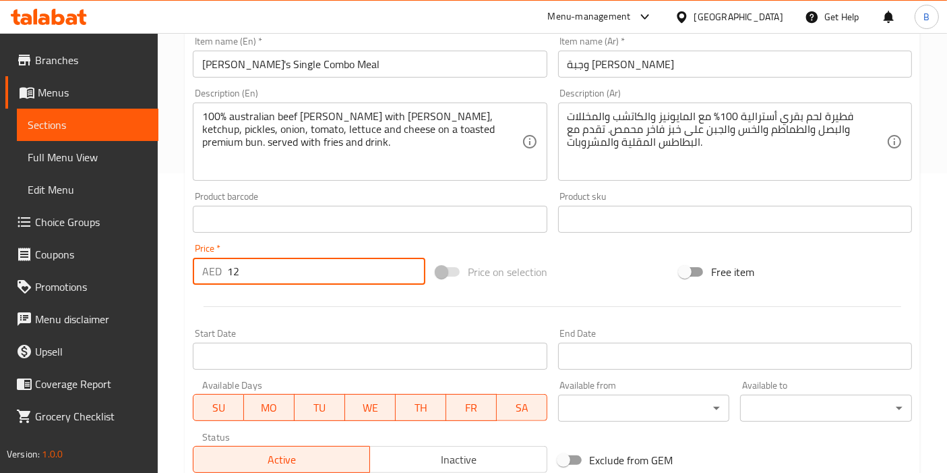
drag, startPoint x: 251, startPoint y: 276, endPoint x: 0, endPoint y: 331, distance: 256.8
click at [0, 322] on div "Edit Restaurant Branches Menus Sections Full Menu View Edit Menu Choice Groups …" at bounding box center [473, 203] width 947 height 939
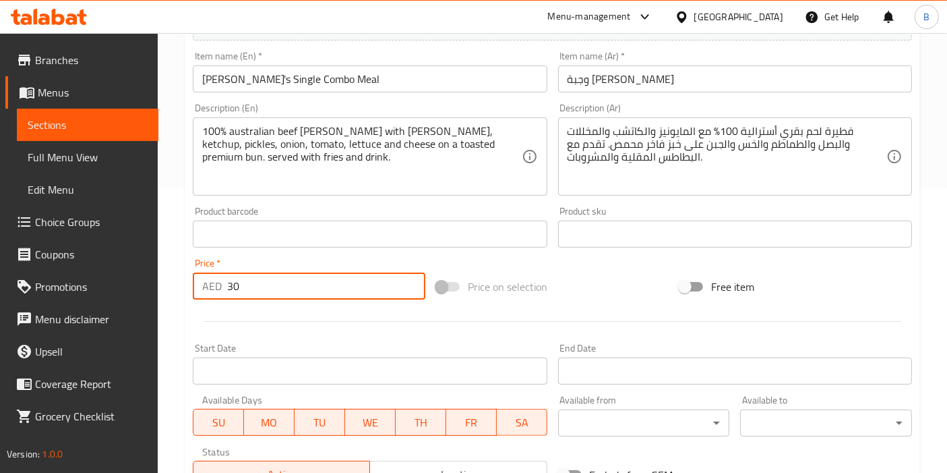
scroll to position [273, 0]
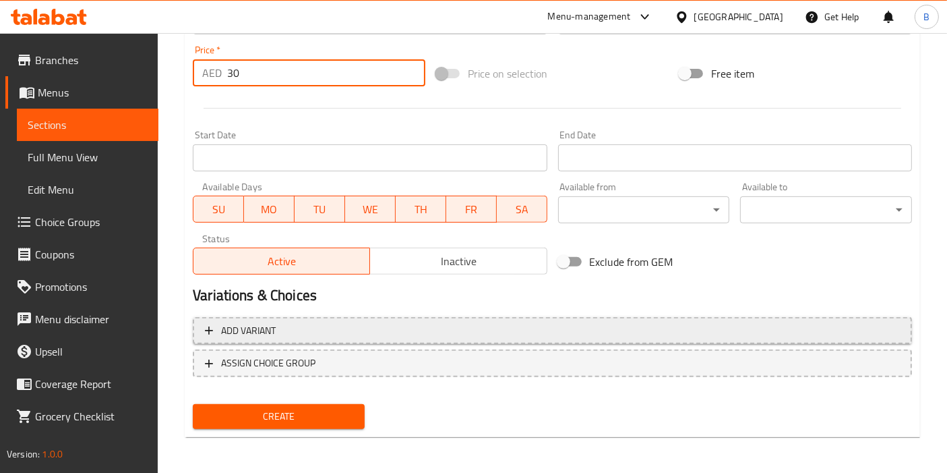
type input "30"
click at [205, 334] on icon "button" at bounding box center [208, 330] width 13 height 13
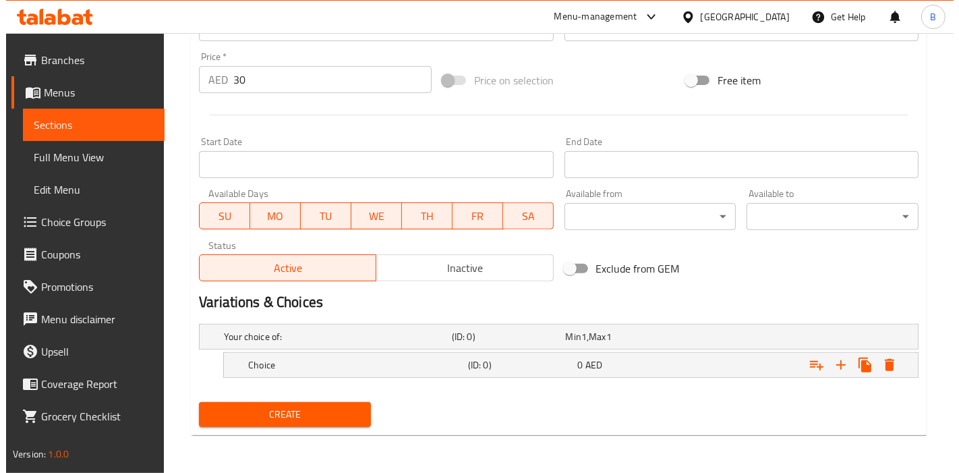
scroll to position [489, 0]
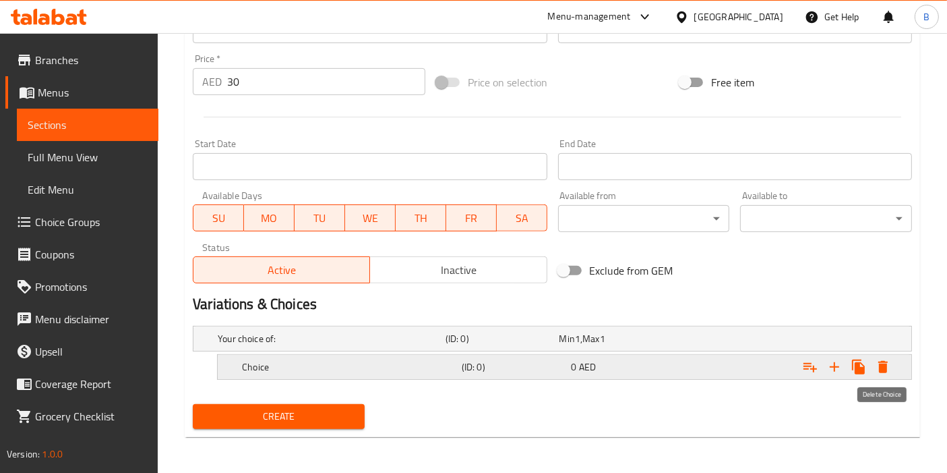
click at [884, 367] on icon "Expand" at bounding box center [882, 367] width 9 height 12
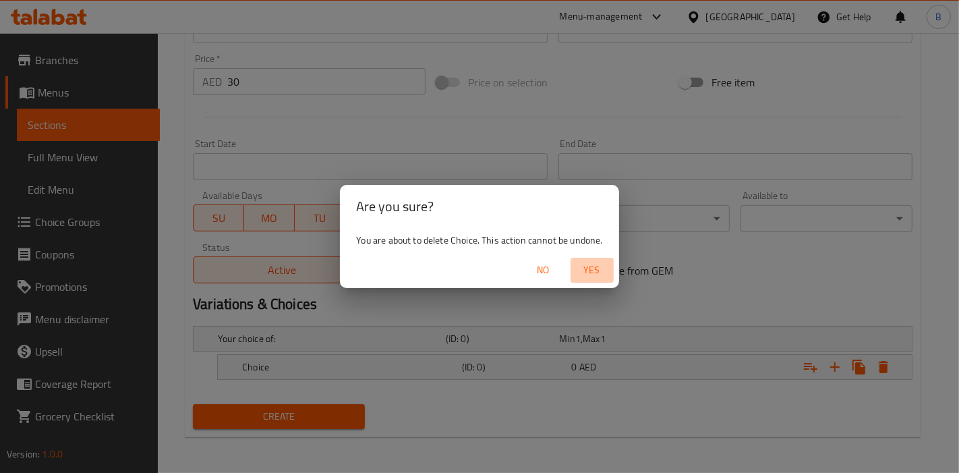
click at [593, 274] on span "Yes" at bounding box center [592, 270] width 32 height 17
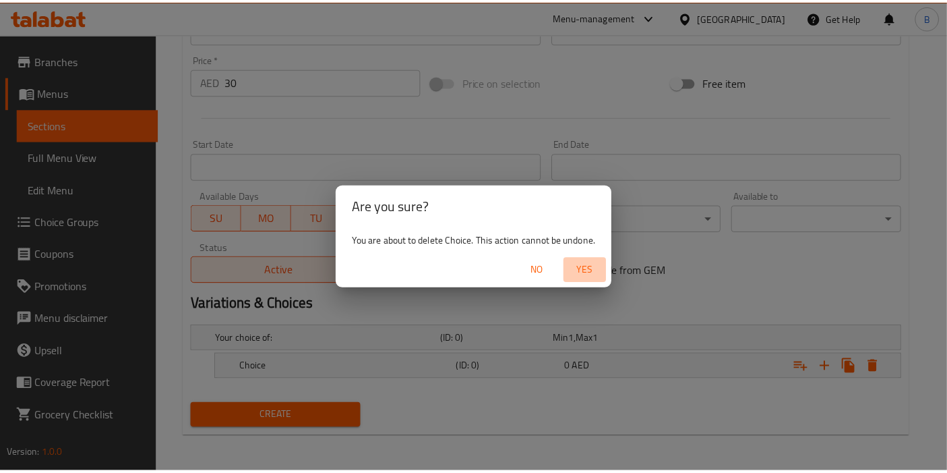
scroll to position [485, 0]
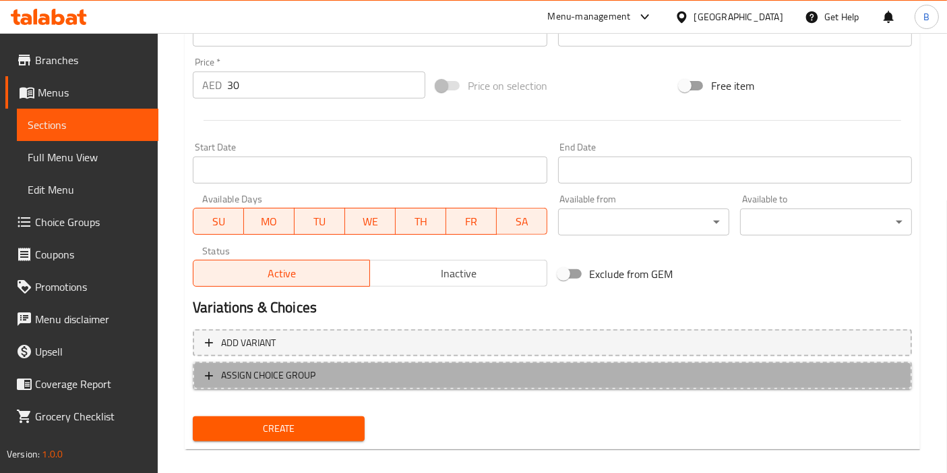
click at [214, 370] on icon "button" at bounding box center [208, 375] width 13 height 13
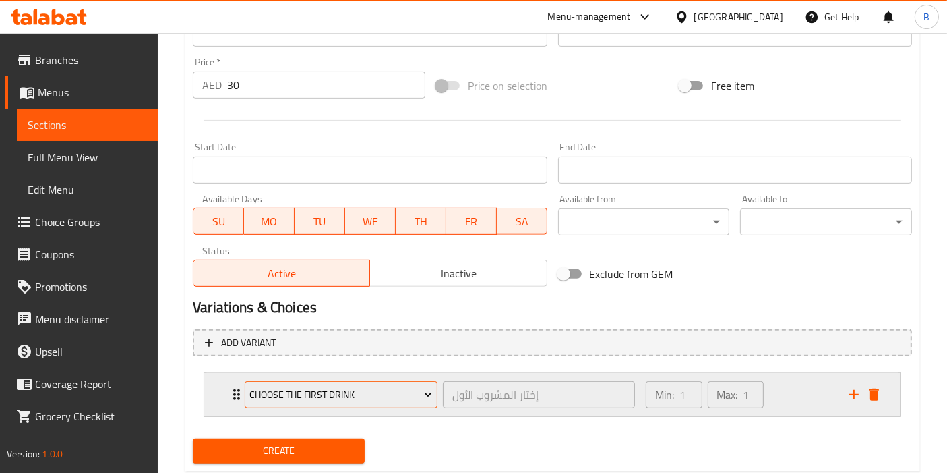
click at [338, 387] on span "Choose The First Drink" at bounding box center [341, 394] width 183 height 17
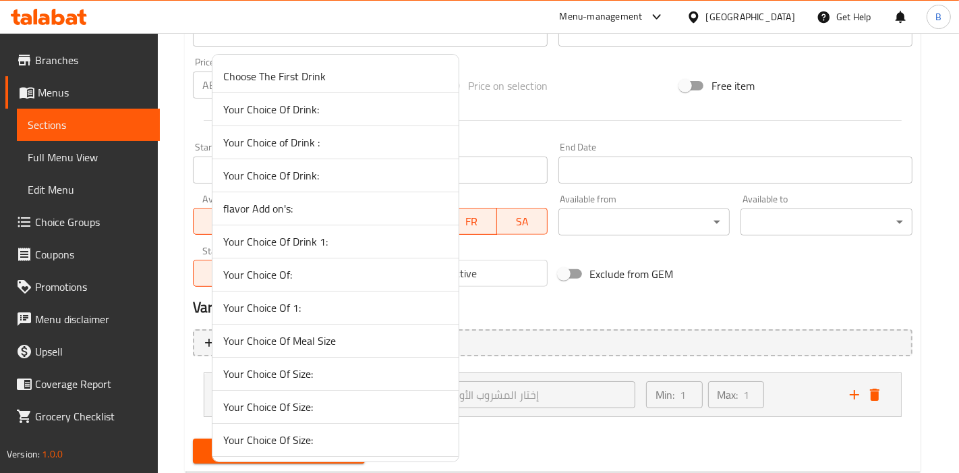
click at [318, 107] on span "Your Choice Of Drink:" at bounding box center [335, 109] width 225 height 16
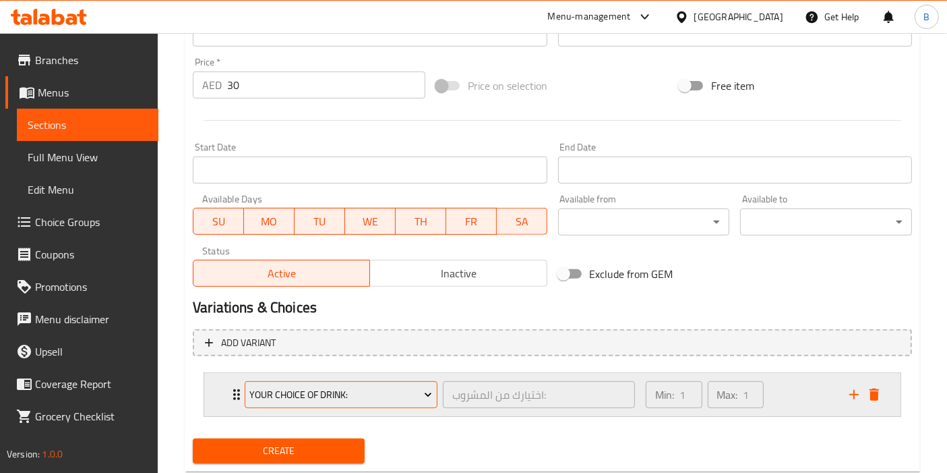
click at [277, 382] on button "Your Choice Of Drink:" at bounding box center [341, 394] width 193 height 27
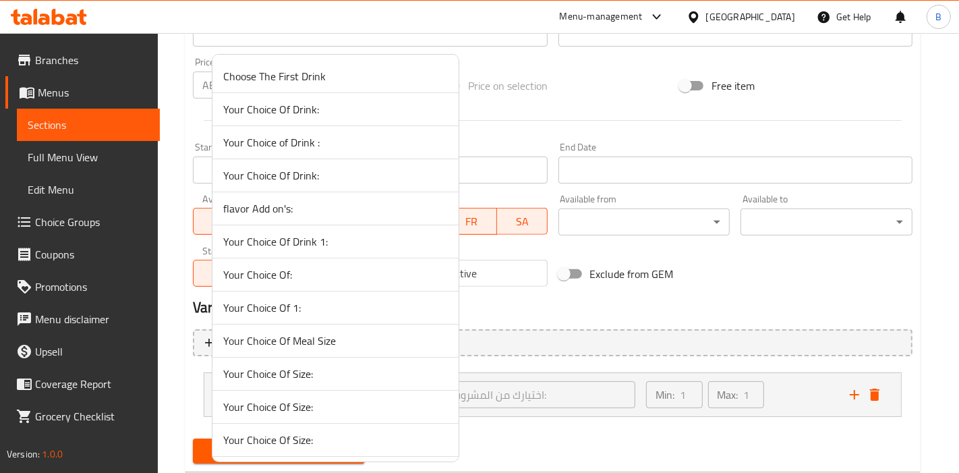
click at [256, 115] on span "Your Choice Of Drink:" at bounding box center [335, 109] width 225 height 16
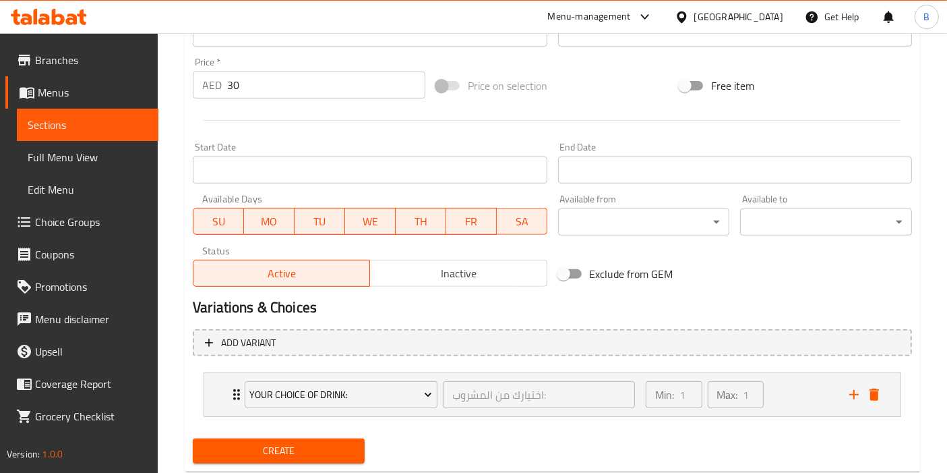
click at [233, 396] on div "Your Choice Of Drink: اختيارك من المشروب: ​ Min: 1 ​ Max: 1 ​ Americano (ID: 18…" at bounding box center [552, 394] width 719 height 55
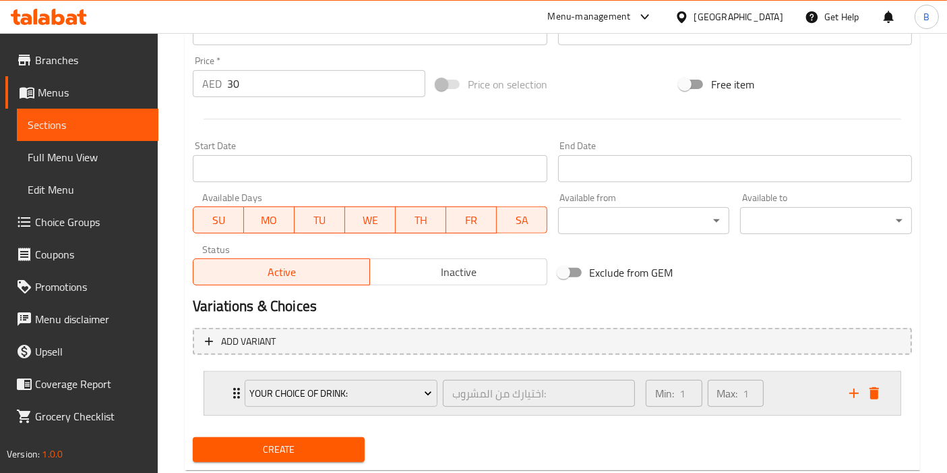
click at [237, 389] on div "Your Choice Of Drink: اختيارك من المشروب: ​" at bounding box center [440, 392] width 407 height 43
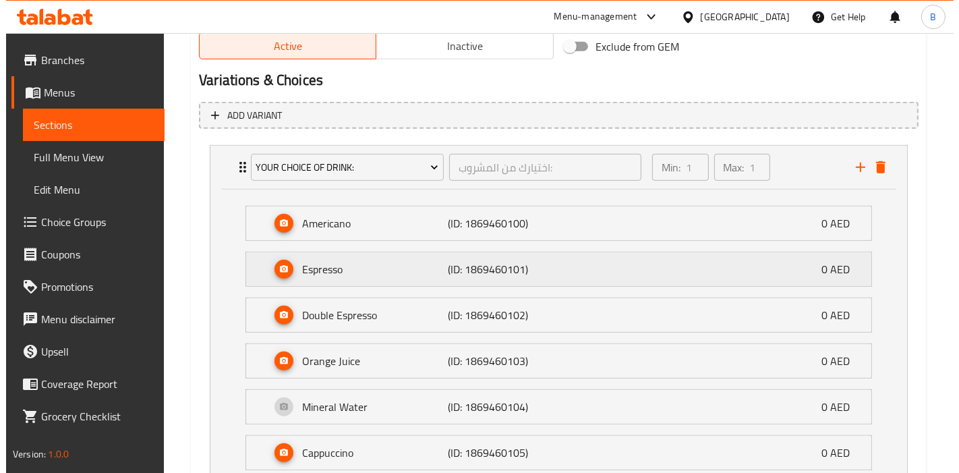
scroll to position [703, 0]
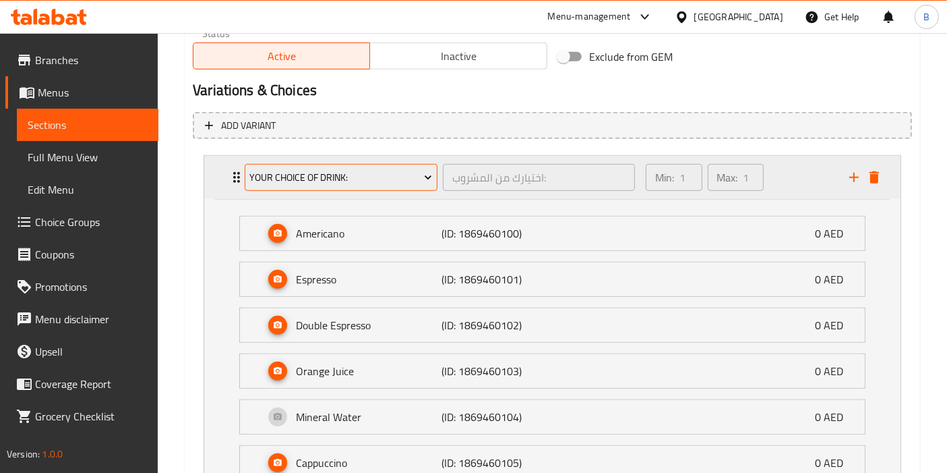
click at [306, 173] on span "Your Choice Of Drink:" at bounding box center [341, 177] width 183 height 17
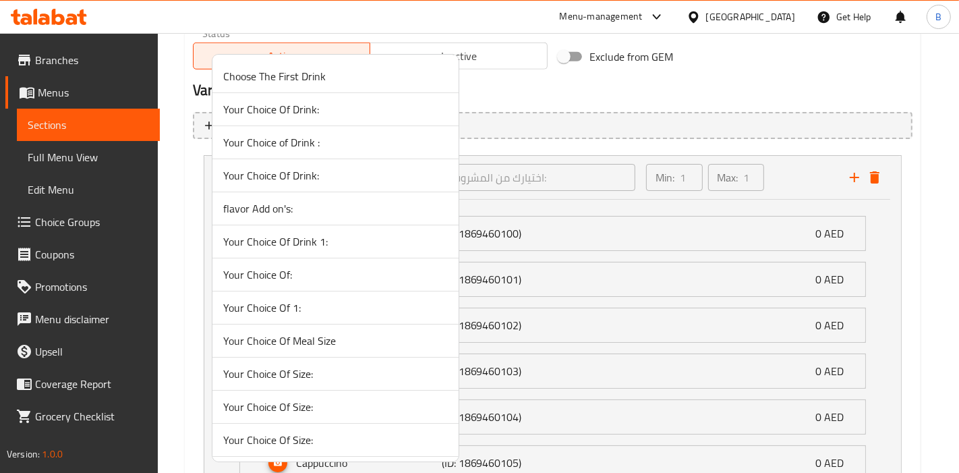
click at [308, 170] on span "Your Choice Of Drink:" at bounding box center [335, 175] width 225 height 16
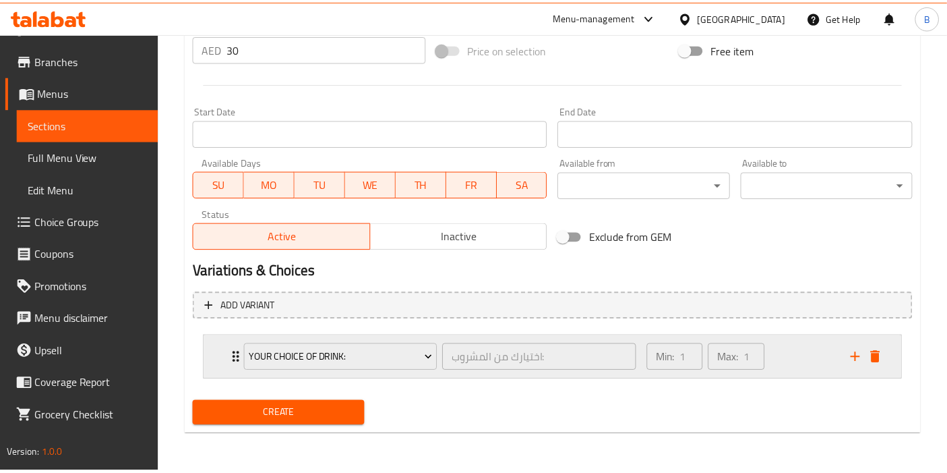
scroll to position [520, 0]
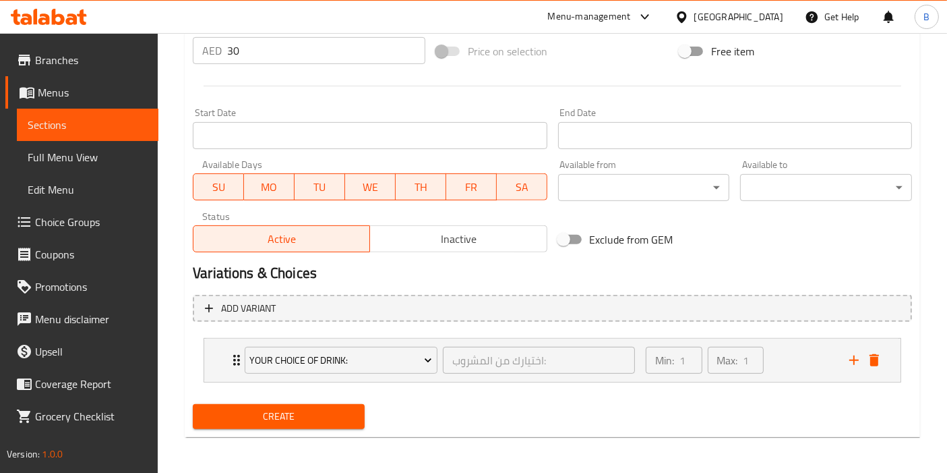
drag, startPoint x: 297, startPoint y: 415, endPoint x: 279, endPoint y: 463, distance: 51.0
click at [286, 415] on span "Create" at bounding box center [279, 416] width 150 height 17
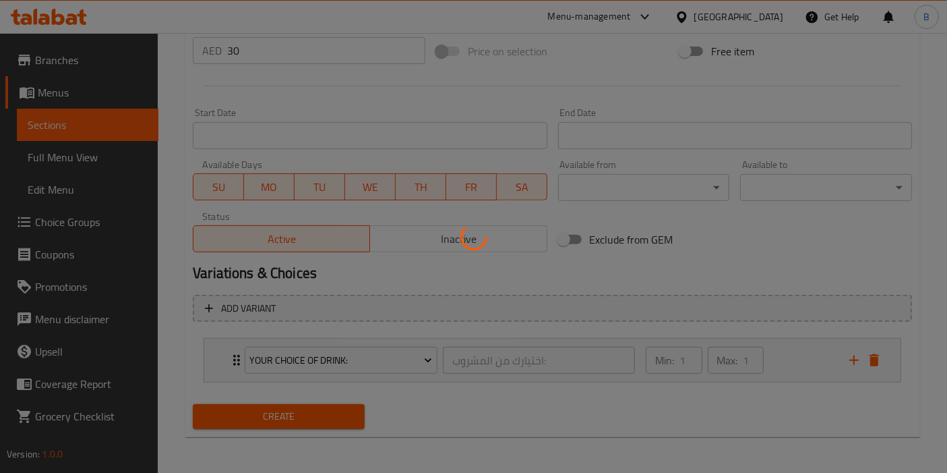
type input "0"
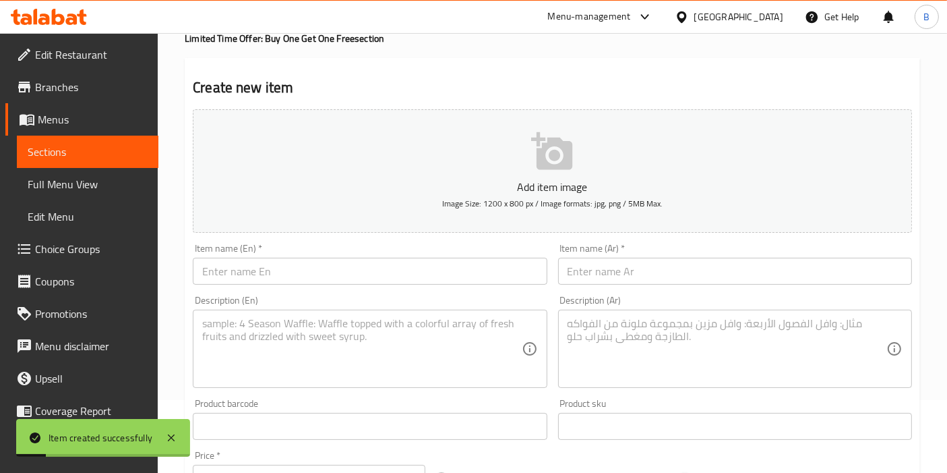
scroll to position [0, 0]
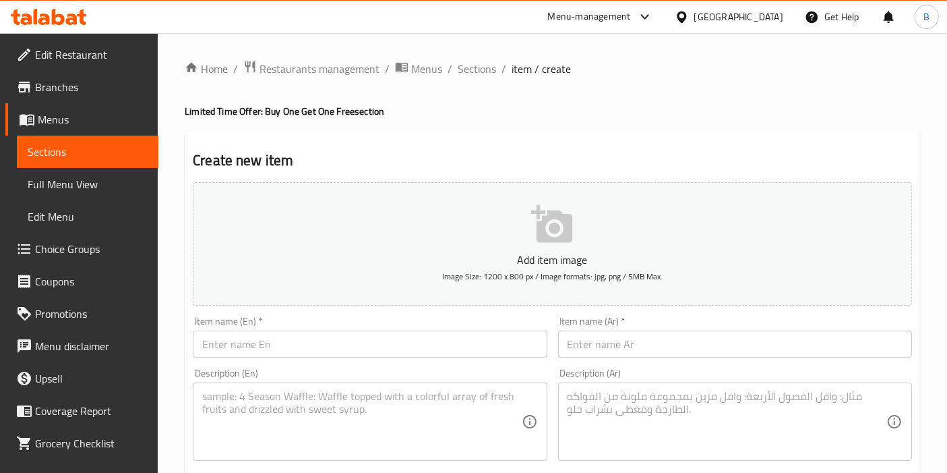
drag, startPoint x: 630, startPoint y: 21, endPoint x: 633, endPoint y: 27, distance: 6.9
click at [629, 21] on div "Menu-management" at bounding box center [589, 17] width 83 height 16
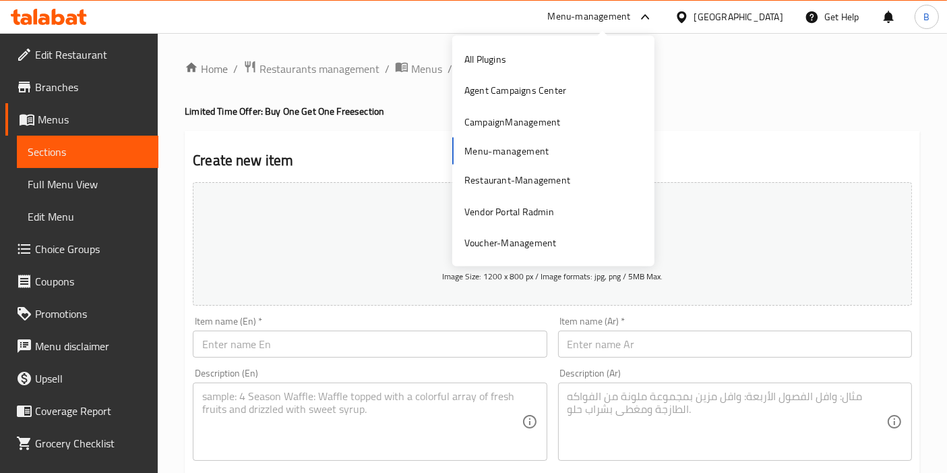
click at [623, 15] on div "Menu-management" at bounding box center [589, 17] width 83 height 16
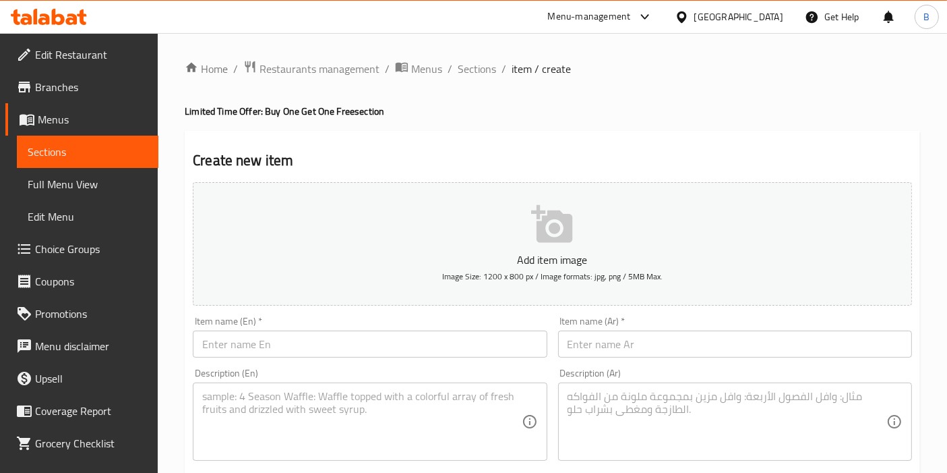
click at [625, 22] on div "Menu-management" at bounding box center [589, 17] width 83 height 16
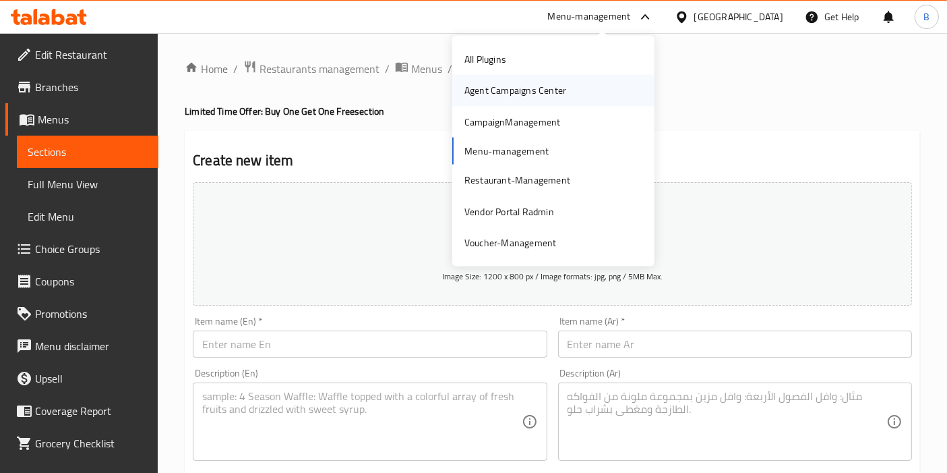
click at [487, 101] on div "Agent Campaigns Center" at bounding box center [515, 90] width 123 height 31
